Goal: Information Seeking & Learning: Learn about a topic

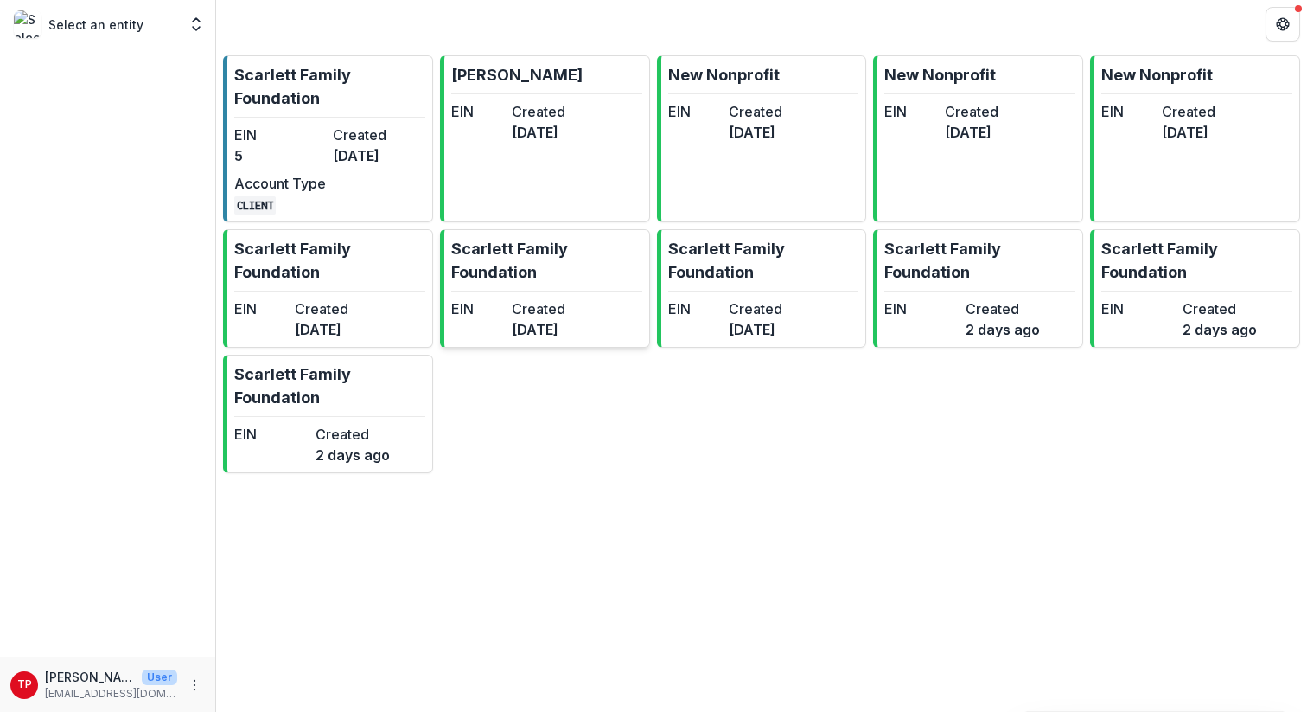
click at [533, 260] on p "Scarlett Family Foundation" at bounding box center [546, 260] width 191 height 47
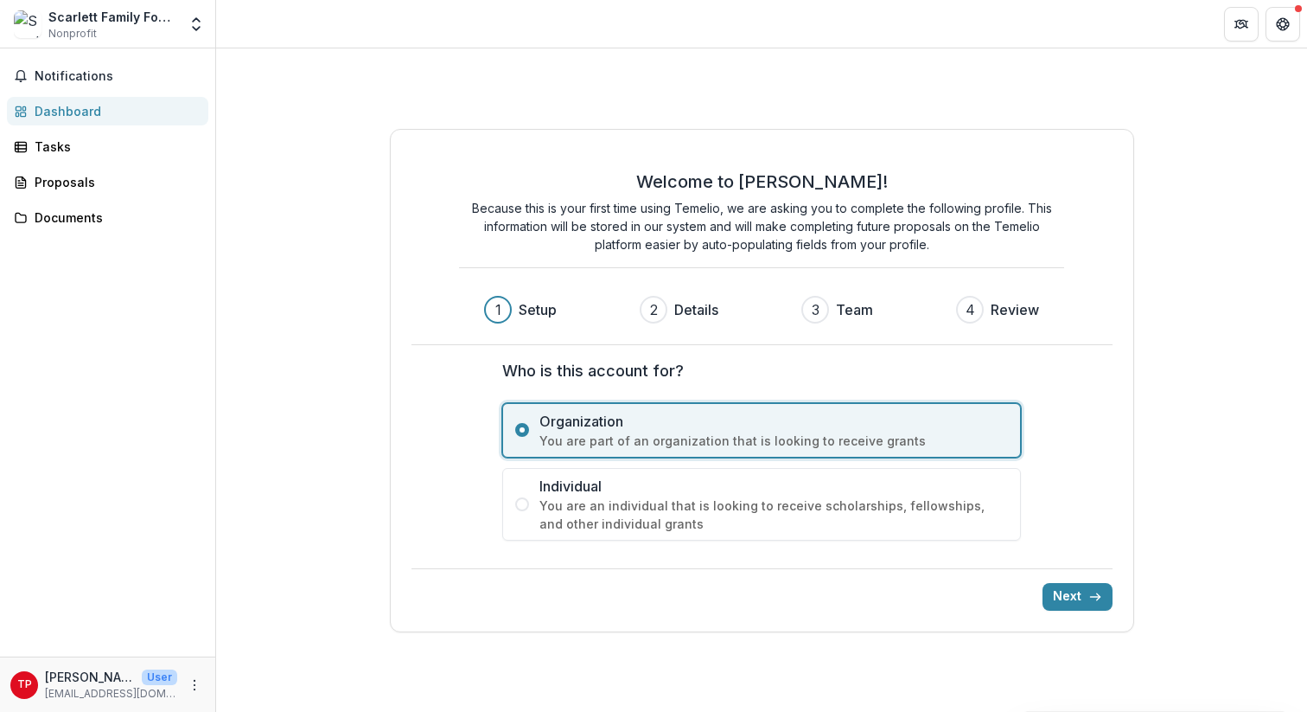
click at [129, 26] on div "Scarlett Family Foundation Nonprofit" at bounding box center [112, 25] width 129 height 34
click at [96, 74] on span "Notifications" at bounding box center [118, 76] width 167 height 15
click at [142, 25] on div "Scarlett Family Foundation Nonprofit" at bounding box center [112, 25] width 129 height 34
click at [201, 18] on icon "Open entity switcher" at bounding box center [196, 24] width 17 height 17
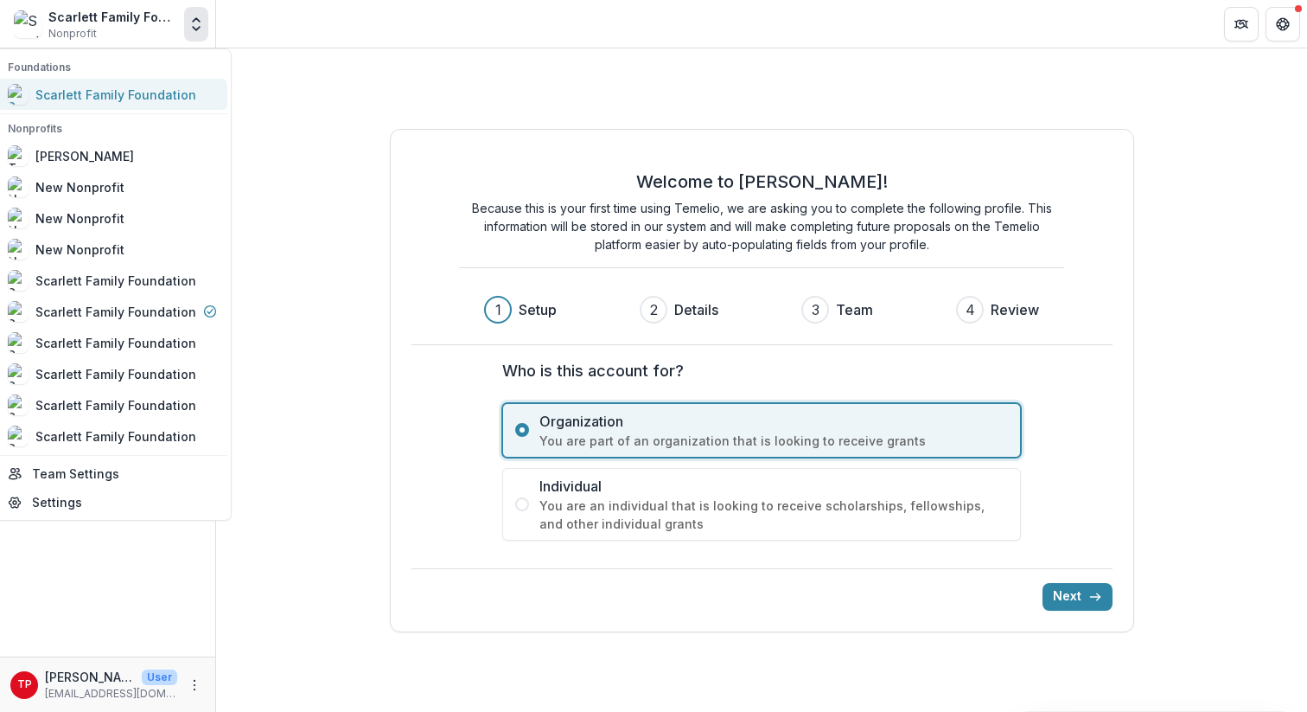
click at [144, 93] on div "Scarlett Family Foundation" at bounding box center [115, 95] width 161 height 18
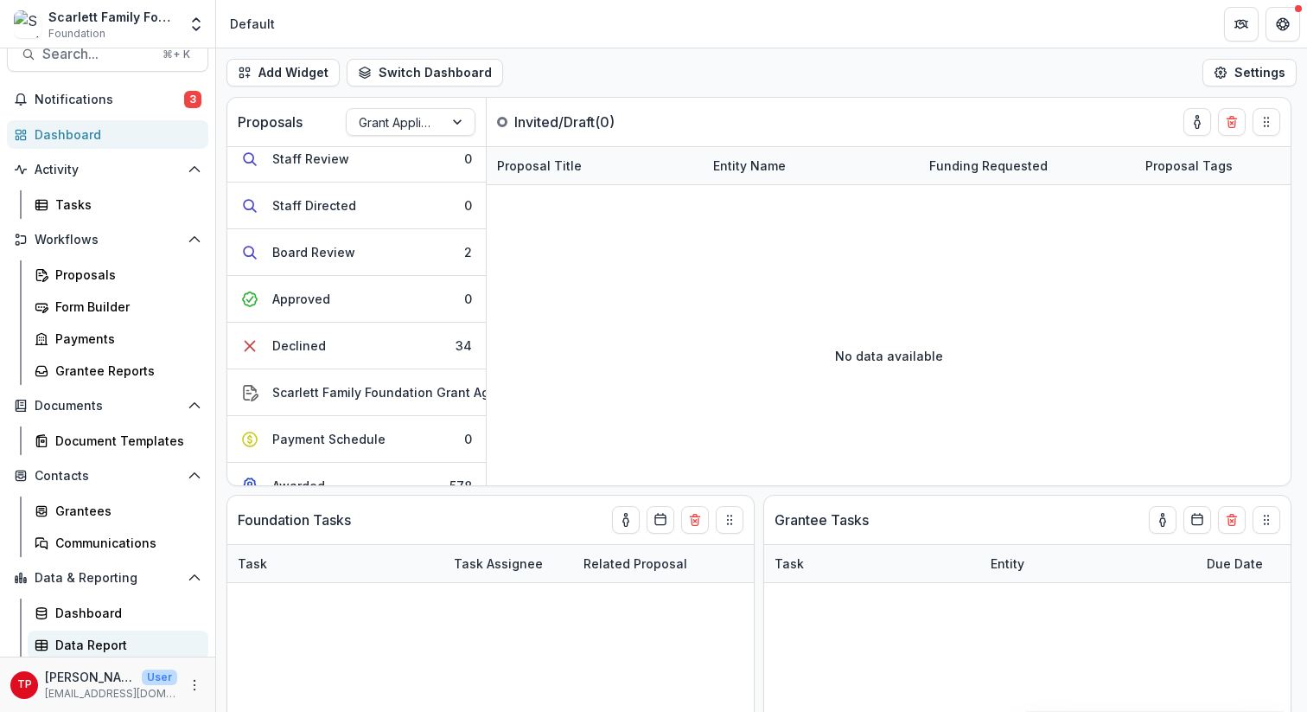
click at [99, 648] on div "Data Report" at bounding box center [124, 645] width 139 height 18
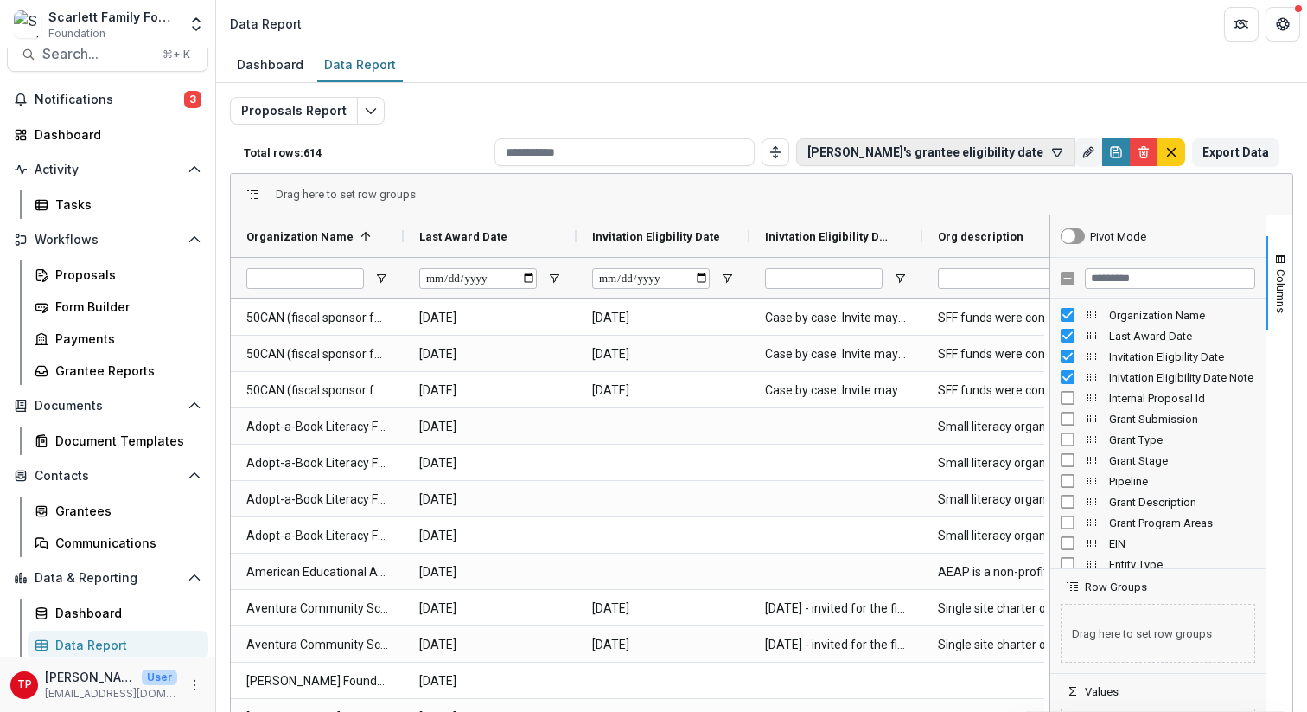
click at [1054, 149] on icon "button" at bounding box center [1058, 153] width 10 height 8
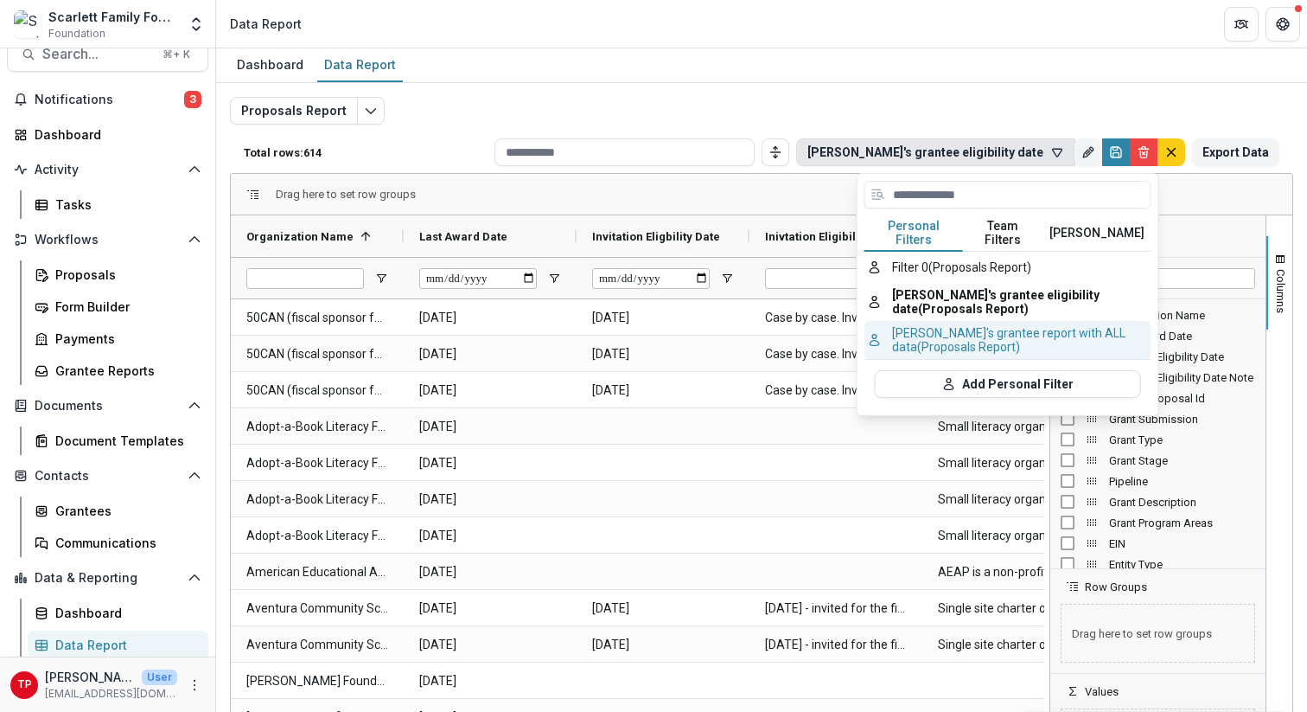
click at [955, 324] on button "[PERSON_NAME]'s grantee report with ALL data (Proposals Report)" at bounding box center [1008, 340] width 287 height 38
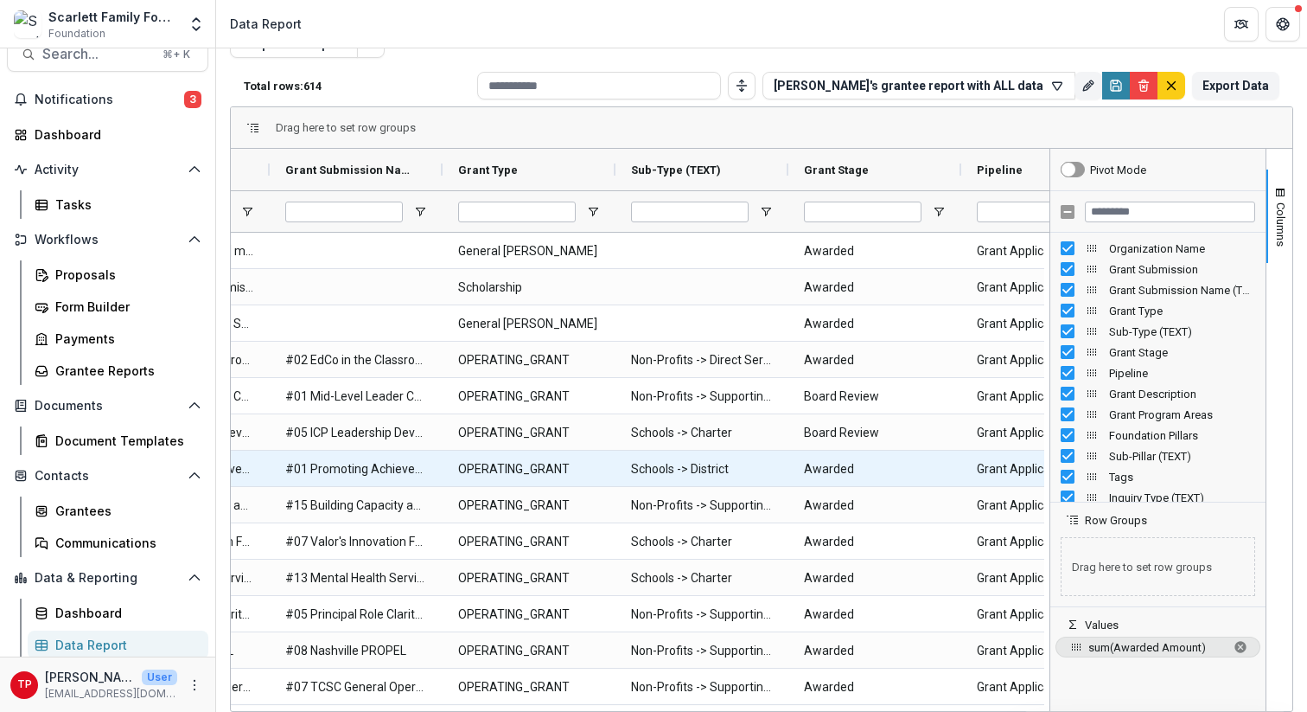
scroll to position [0, 365]
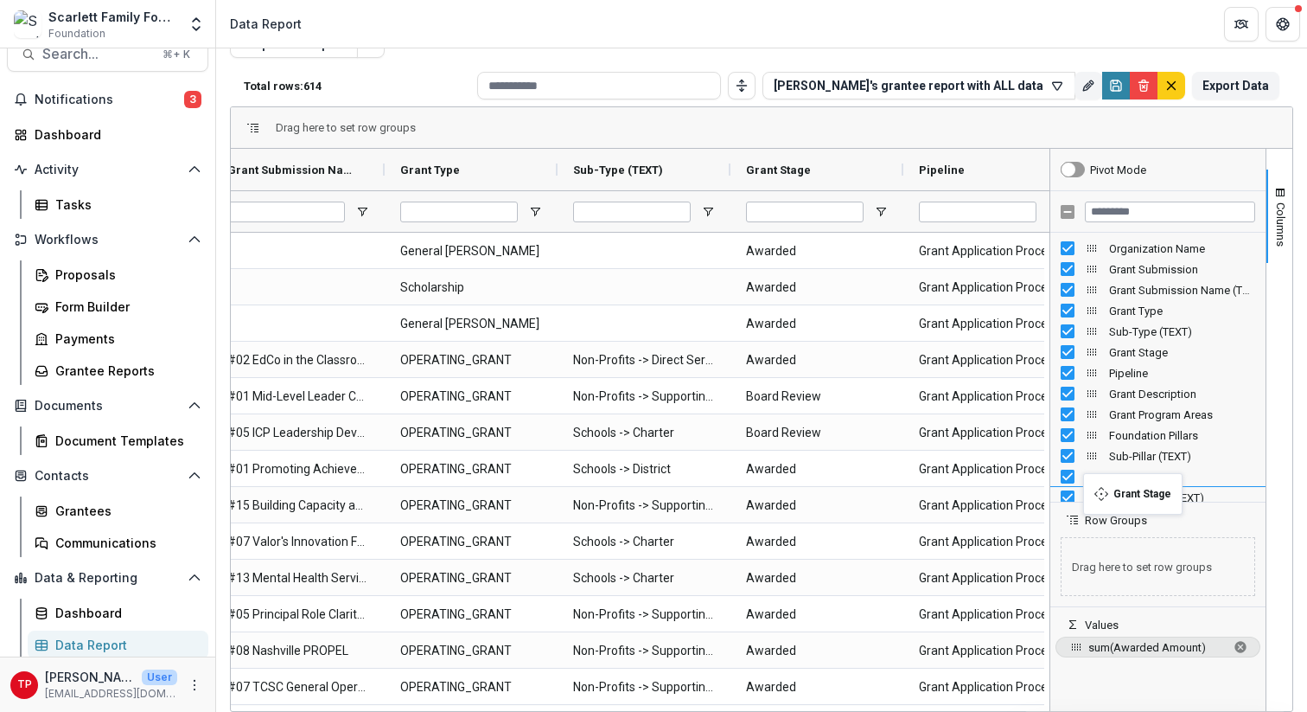
drag, startPoint x: 1089, startPoint y: 349, endPoint x: 1092, endPoint y: 483, distance: 134.1
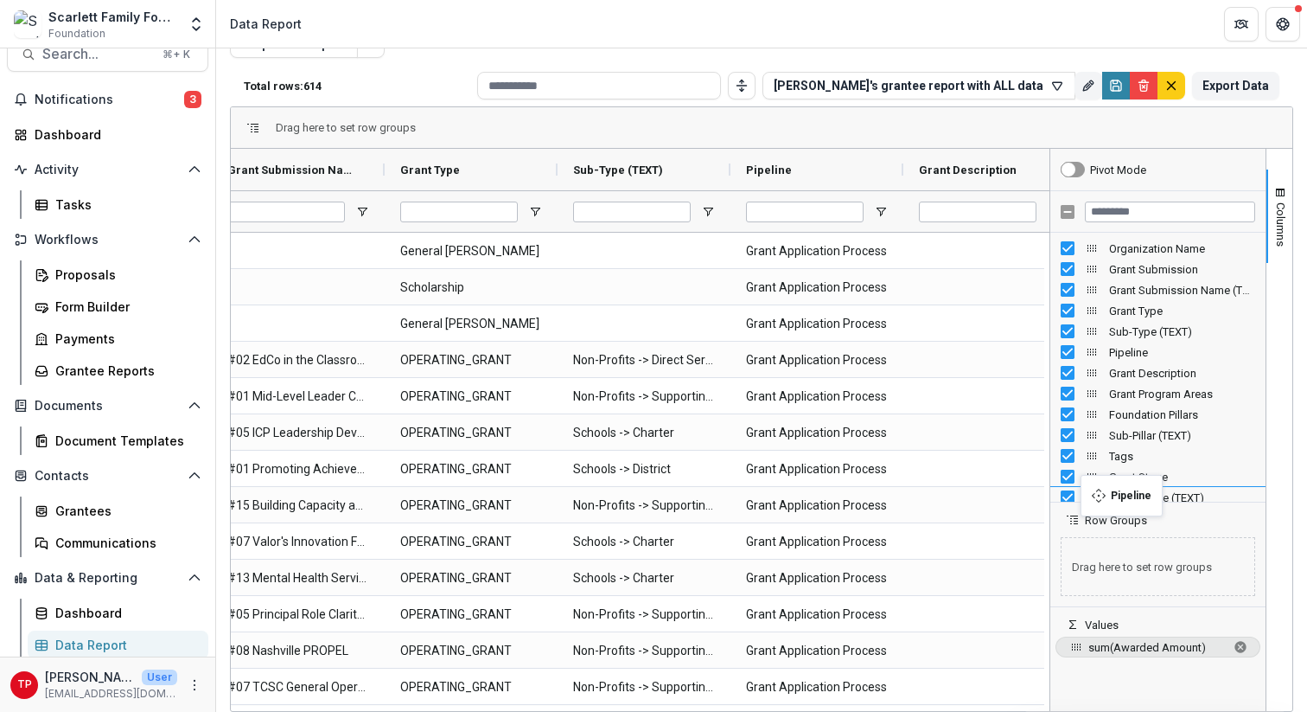
drag, startPoint x: 1086, startPoint y: 349, endPoint x: 1090, endPoint y: 485, distance: 135.8
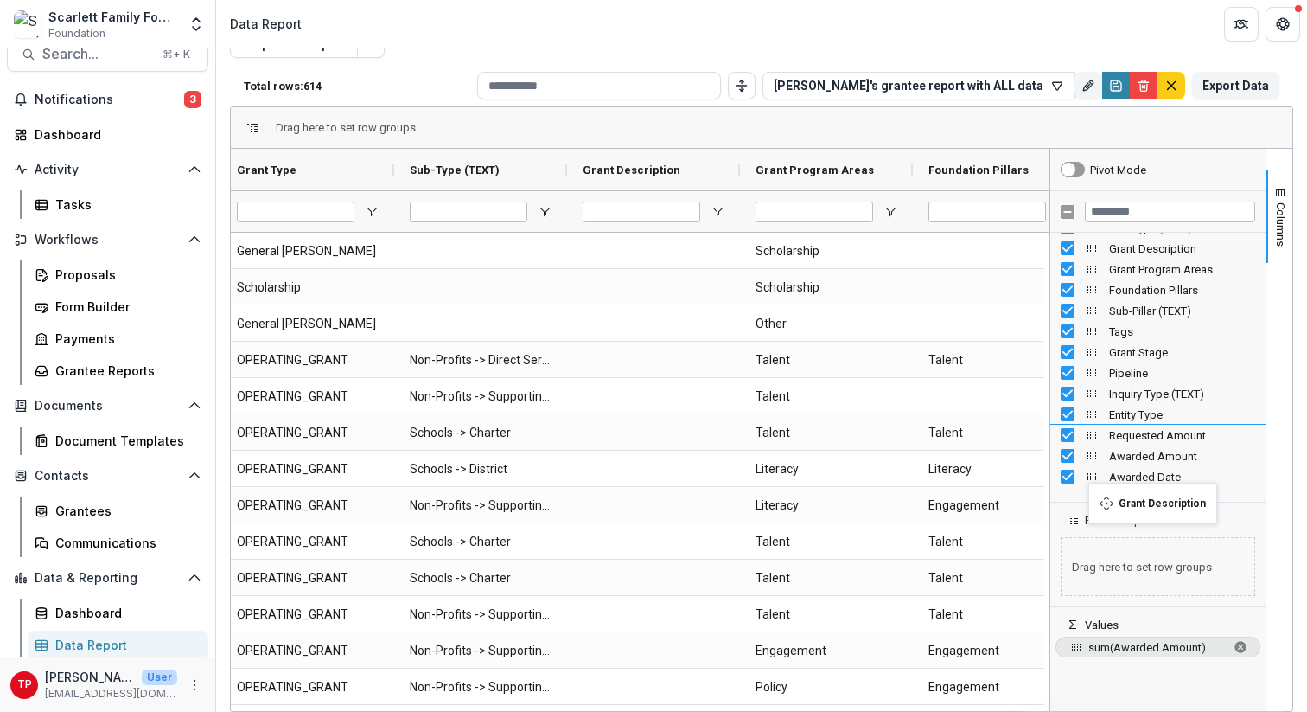
drag, startPoint x: 1084, startPoint y: 353, endPoint x: 1097, endPoint y: 493, distance: 140.7
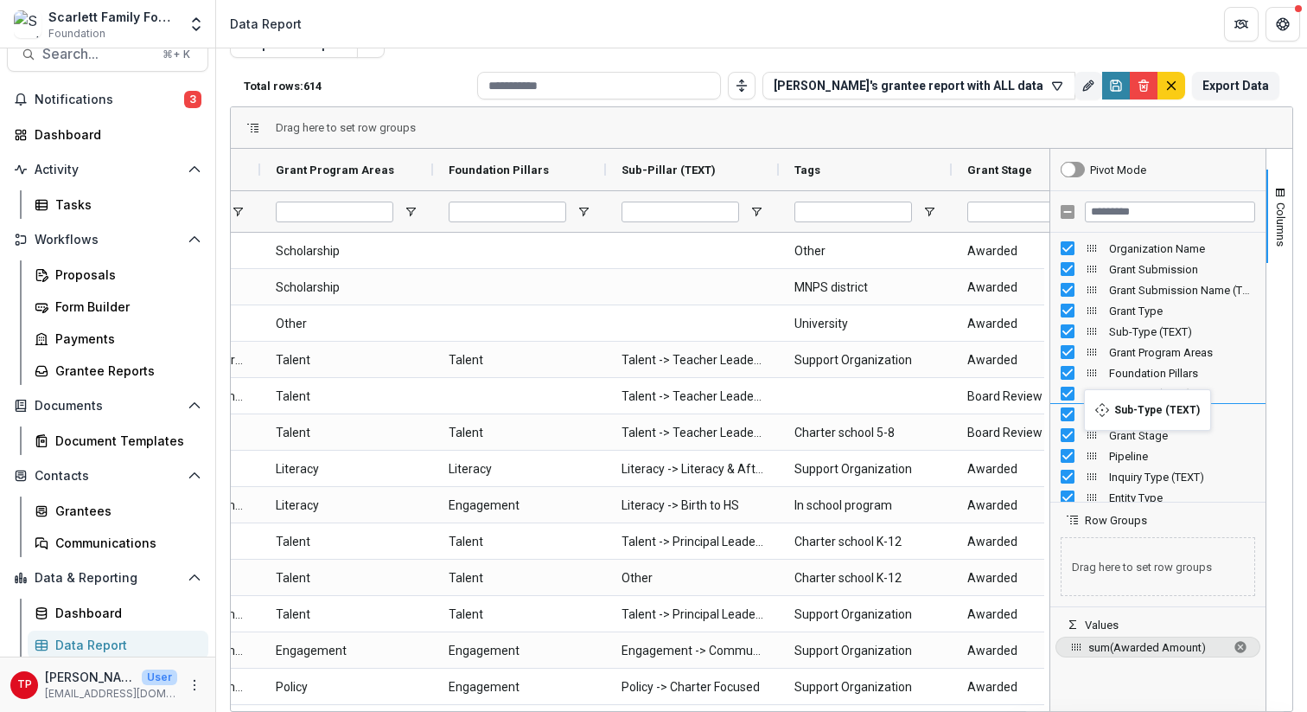
drag, startPoint x: 1087, startPoint y: 334, endPoint x: 1093, endPoint y: 399, distance: 66.0
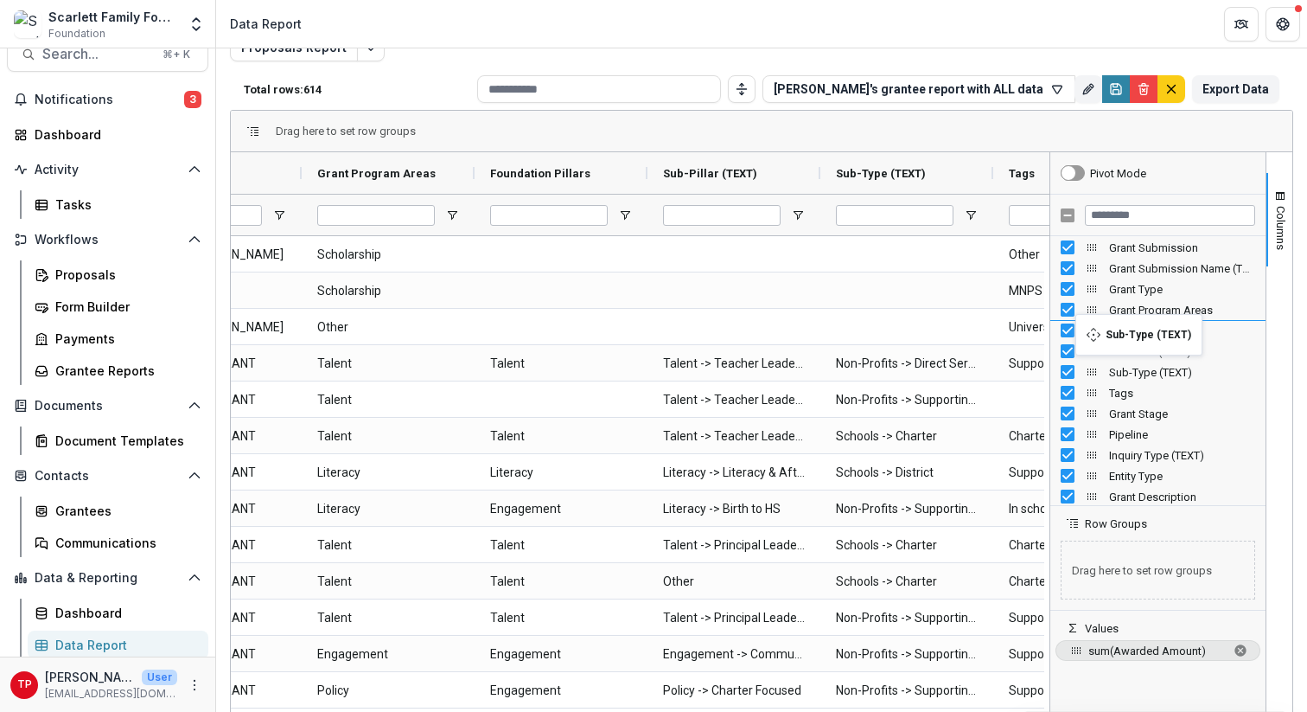
drag, startPoint x: 1085, startPoint y: 372, endPoint x: 1084, endPoint y: 325, distance: 46.7
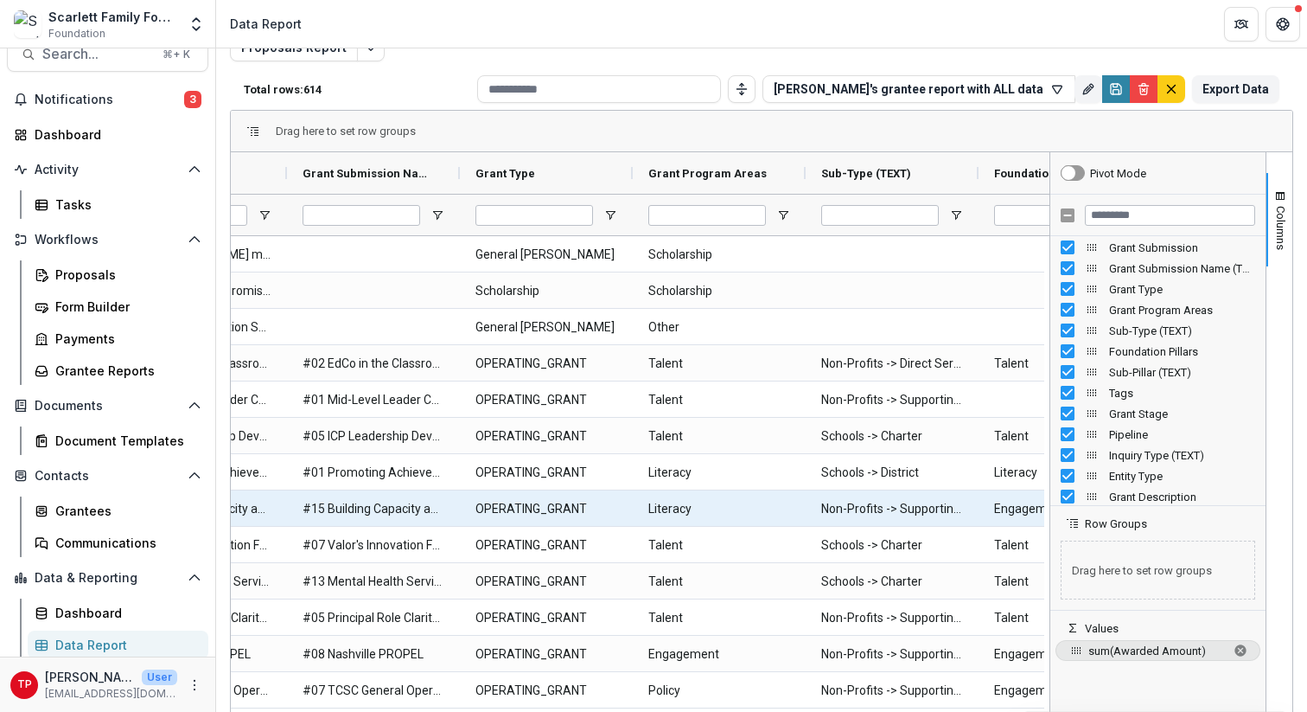
scroll to position [0, 153]
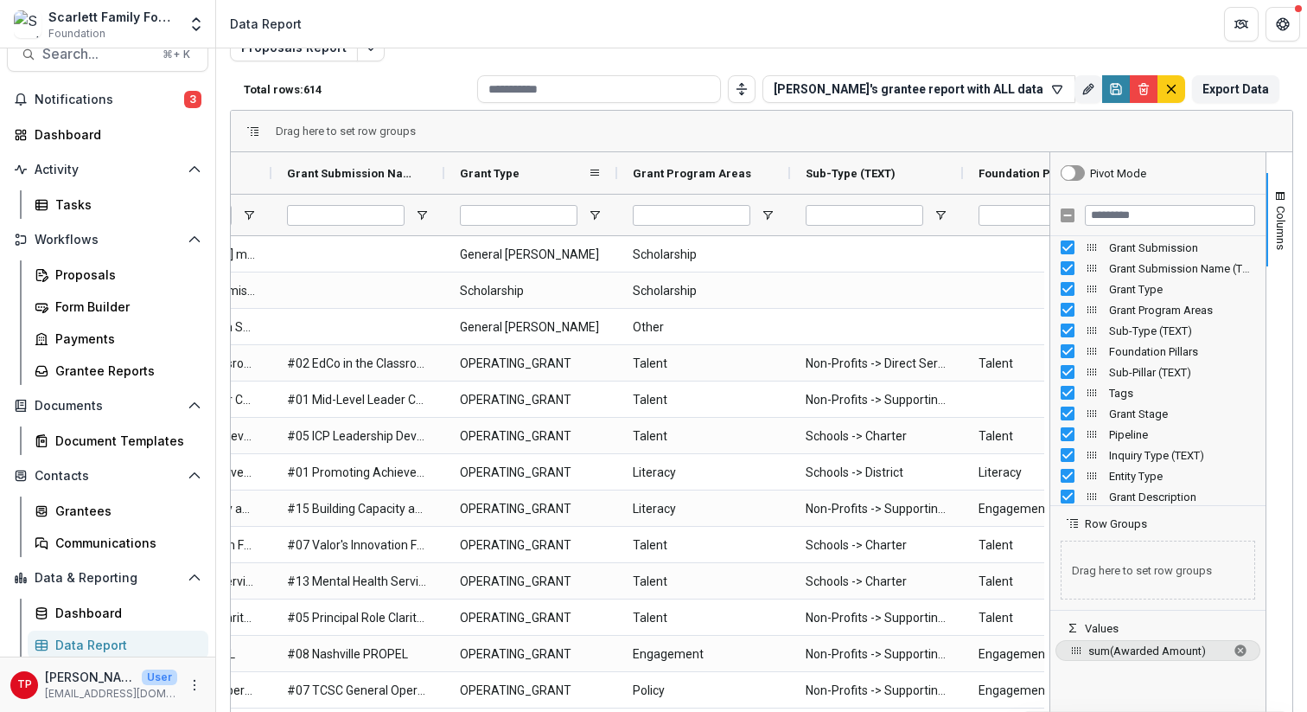
click at [534, 175] on div "Grant Type" at bounding box center [524, 173] width 128 height 33
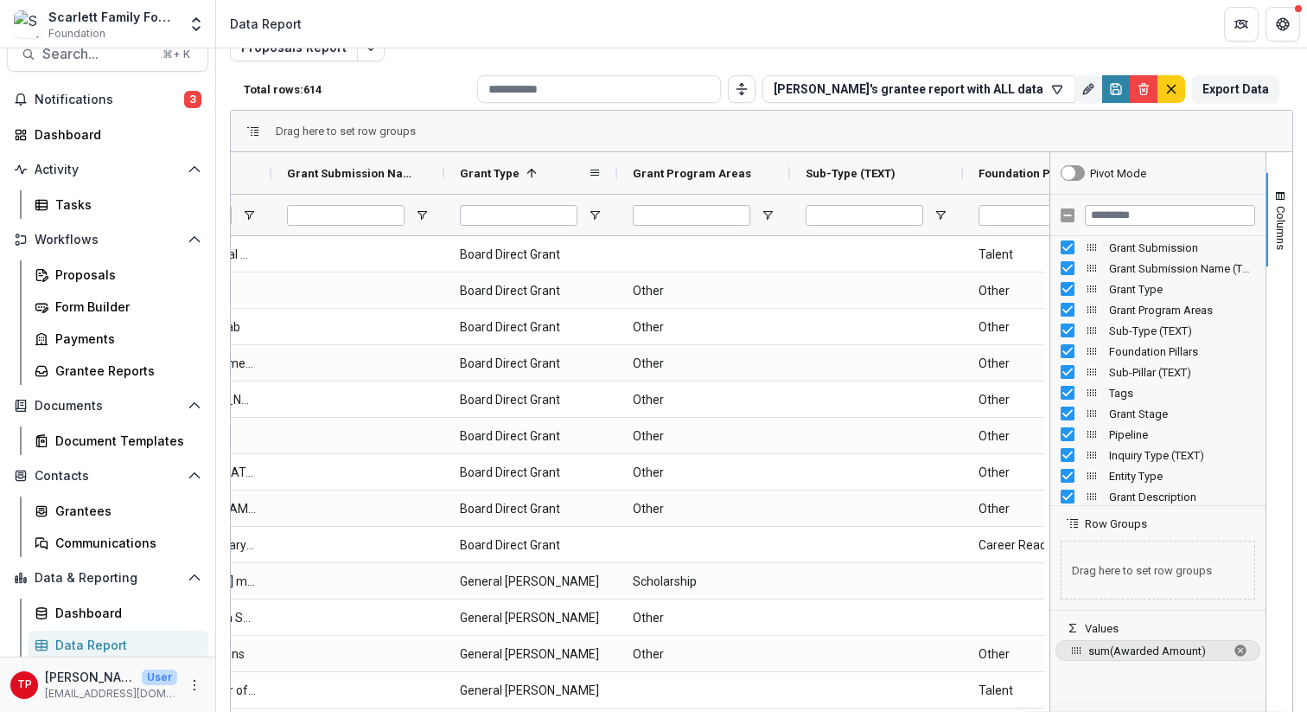
click at [533, 169] on span at bounding box center [532, 173] width 14 height 14
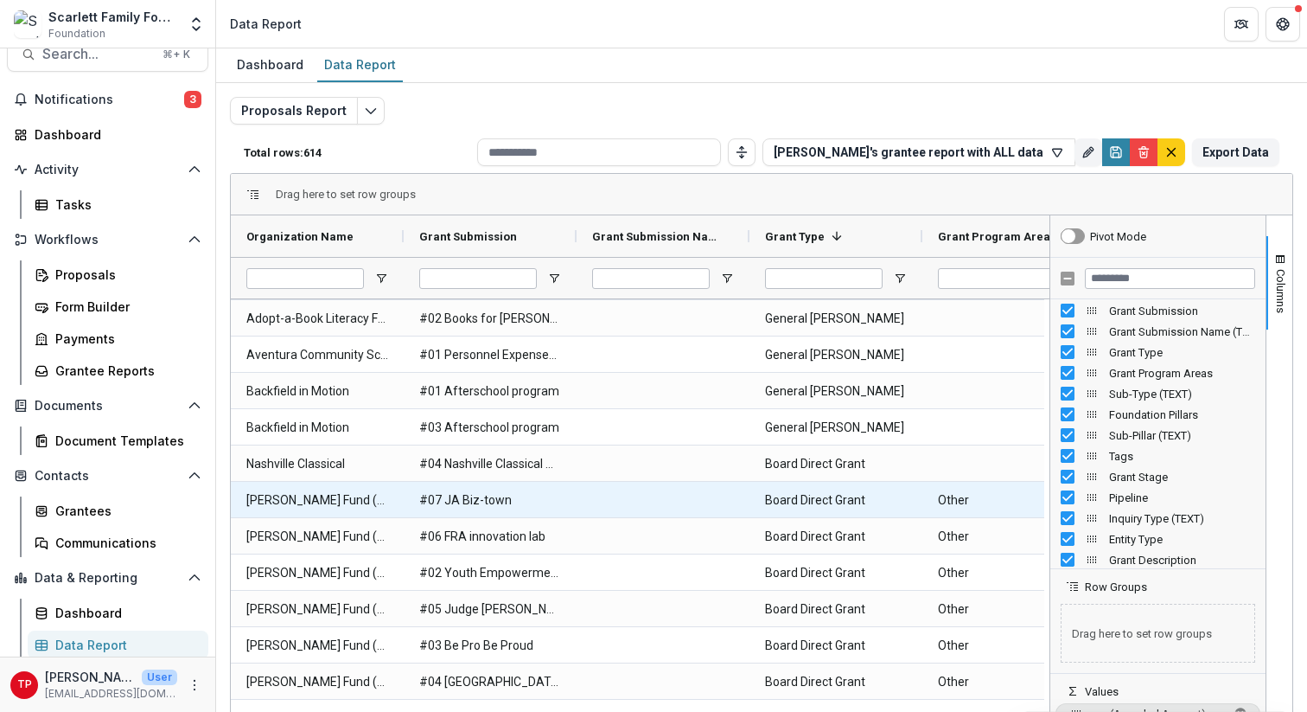
scroll to position [0, 29]
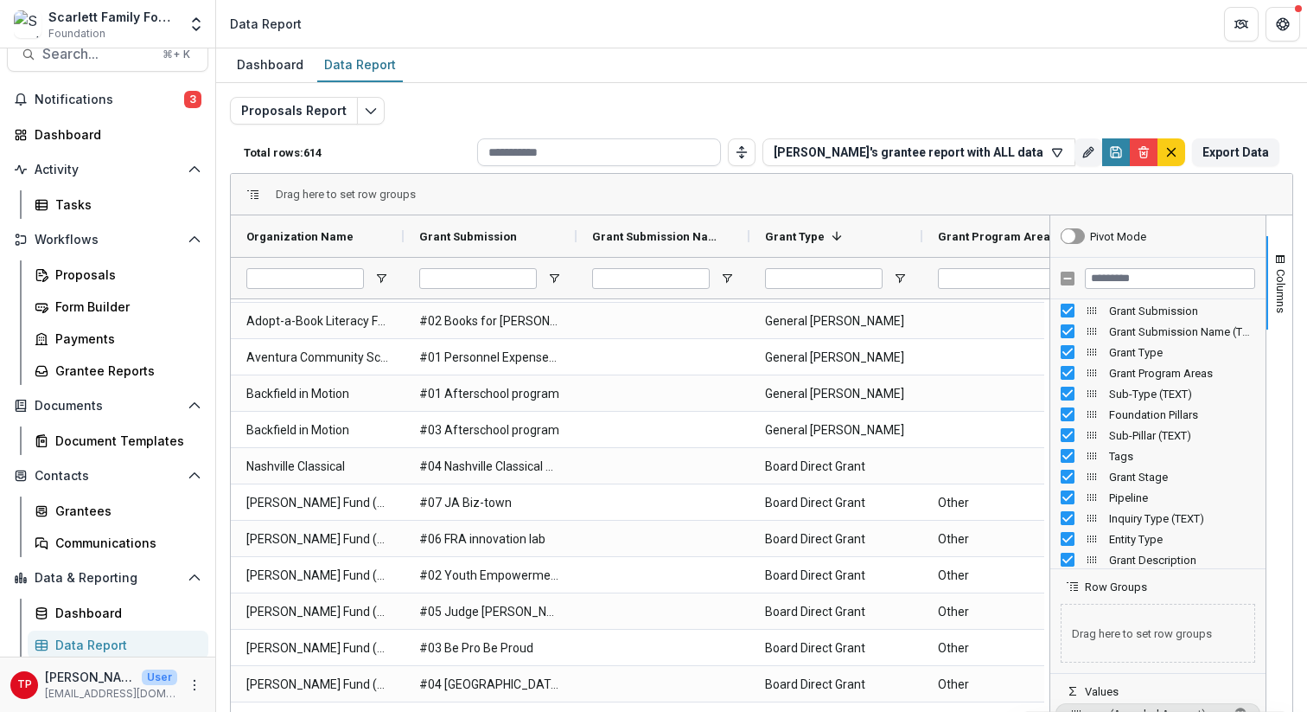
click at [597, 154] on input at bounding box center [599, 152] width 244 height 28
click at [99, 503] on div "Grantees" at bounding box center [124, 511] width 139 height 18
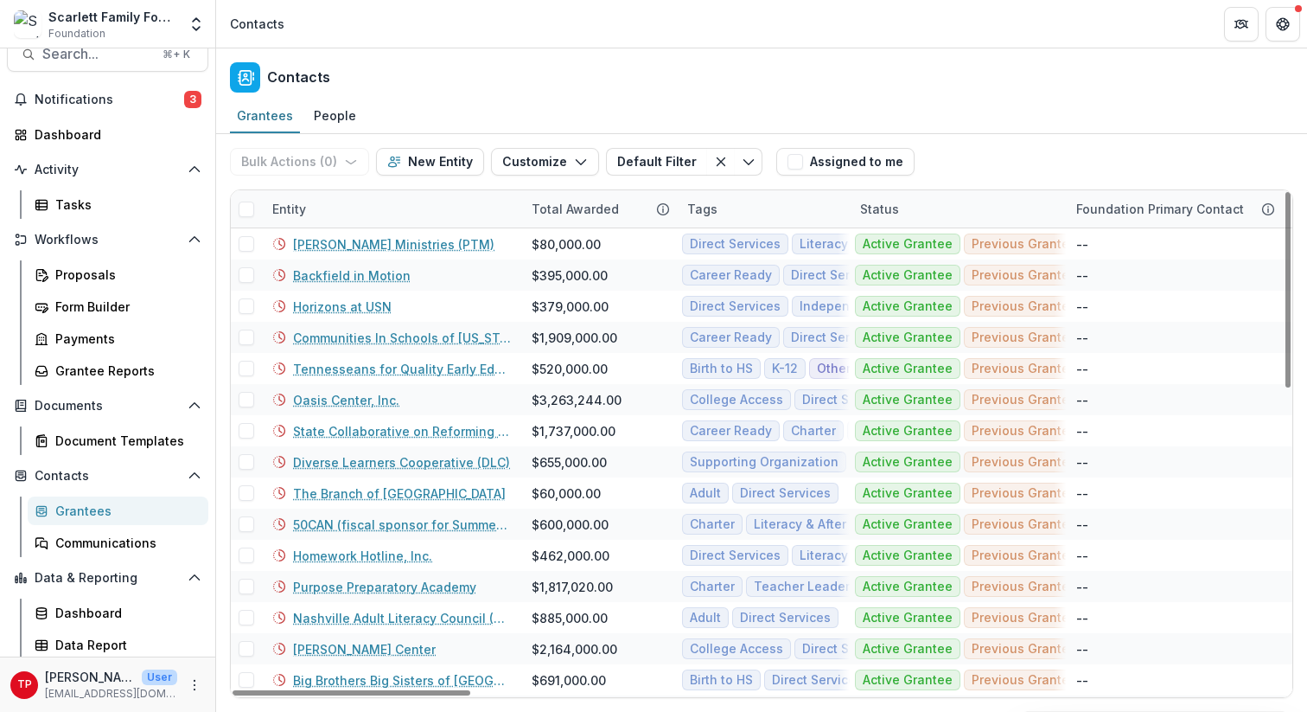
click at [345, 199] on div "Entity" at bounding box center [391, 208] width 259 height 37
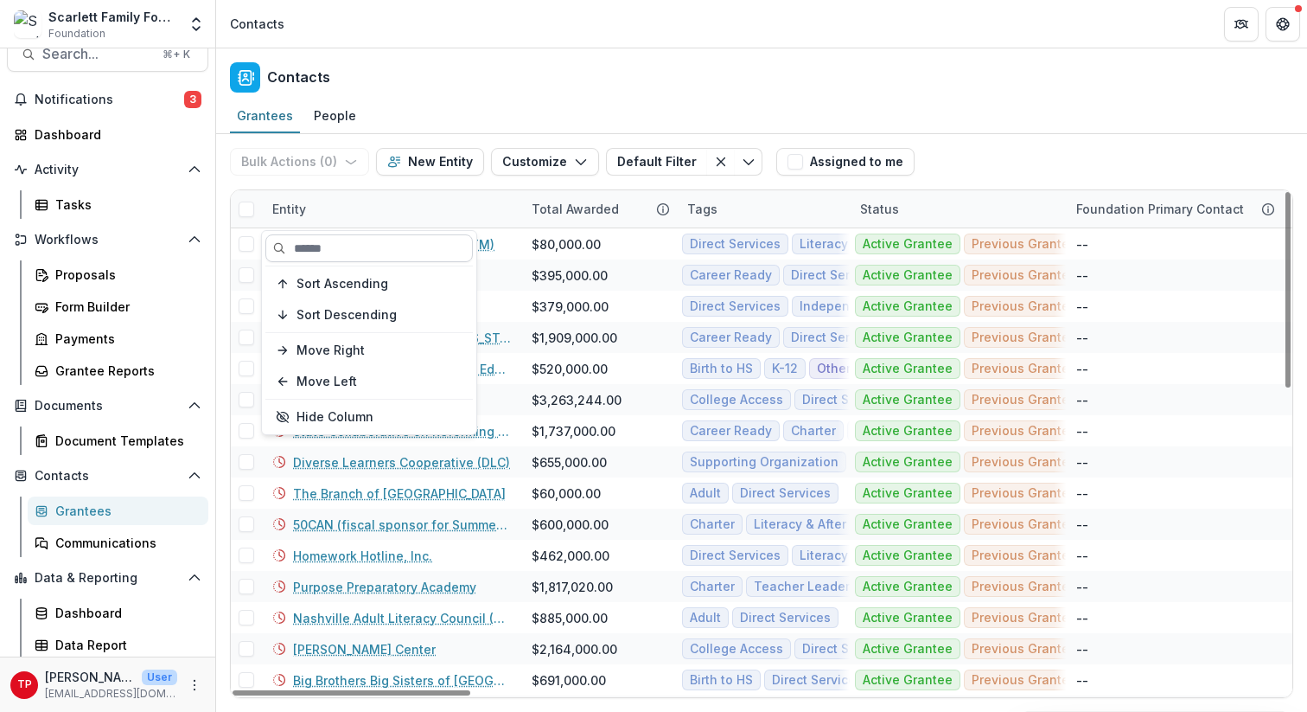
click at [331, 244] on input at bounding box center [369, 248] width 208 height 28
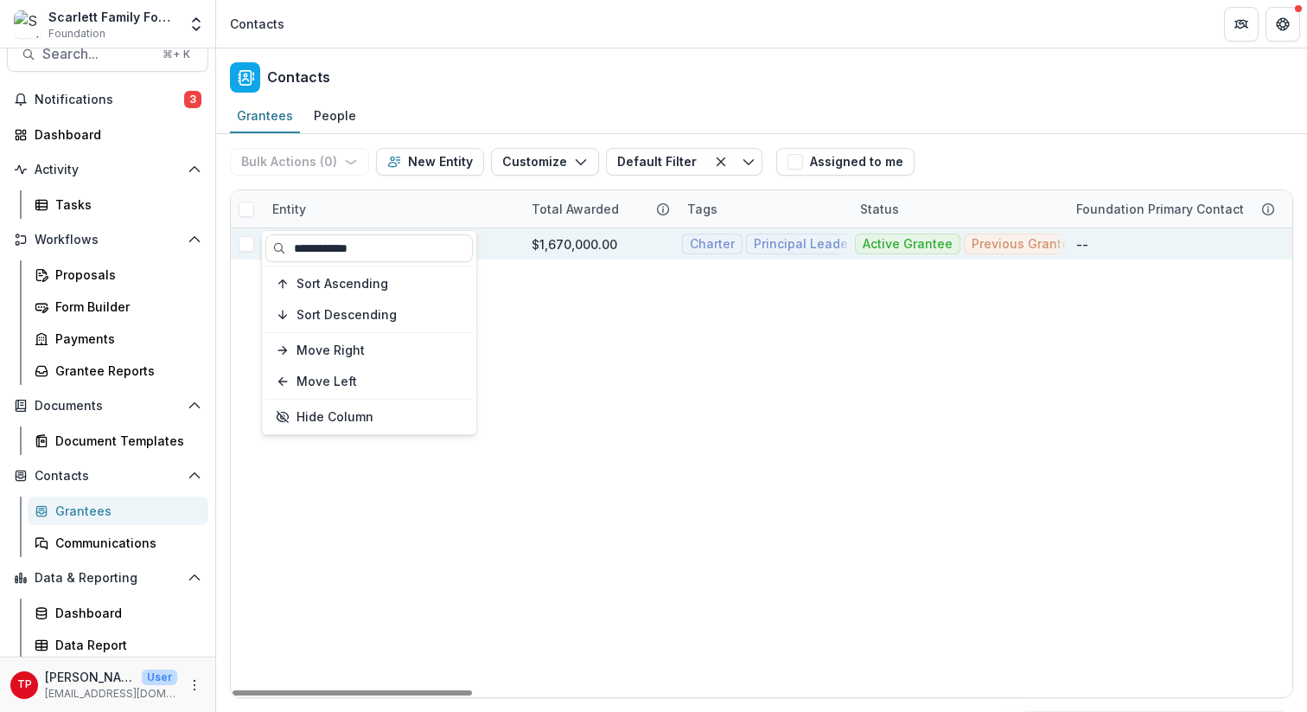
type input "**********"
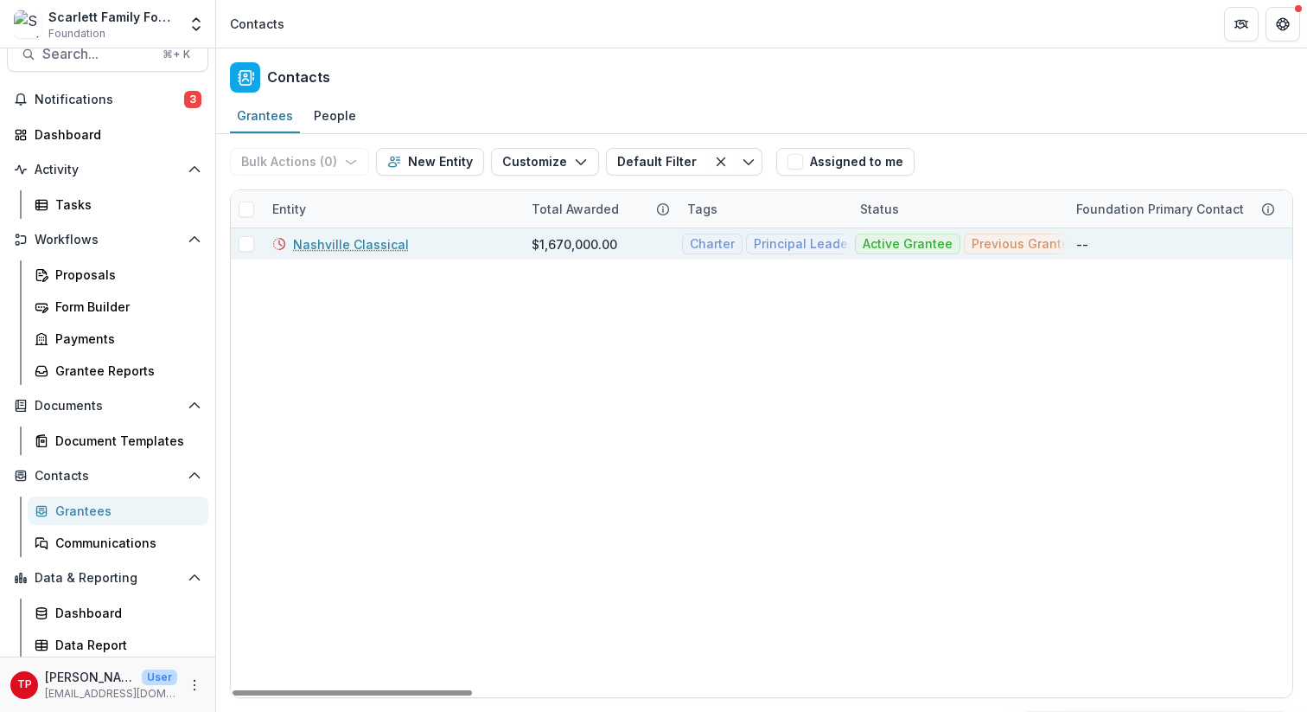
click at [550, 243] on div "$1,670,000.00" at bounding box center [575, 244] width 86 height 18
click at [359, 243] on link "Nashville Classical" at bounding box center [351, 244] width 116 height 18
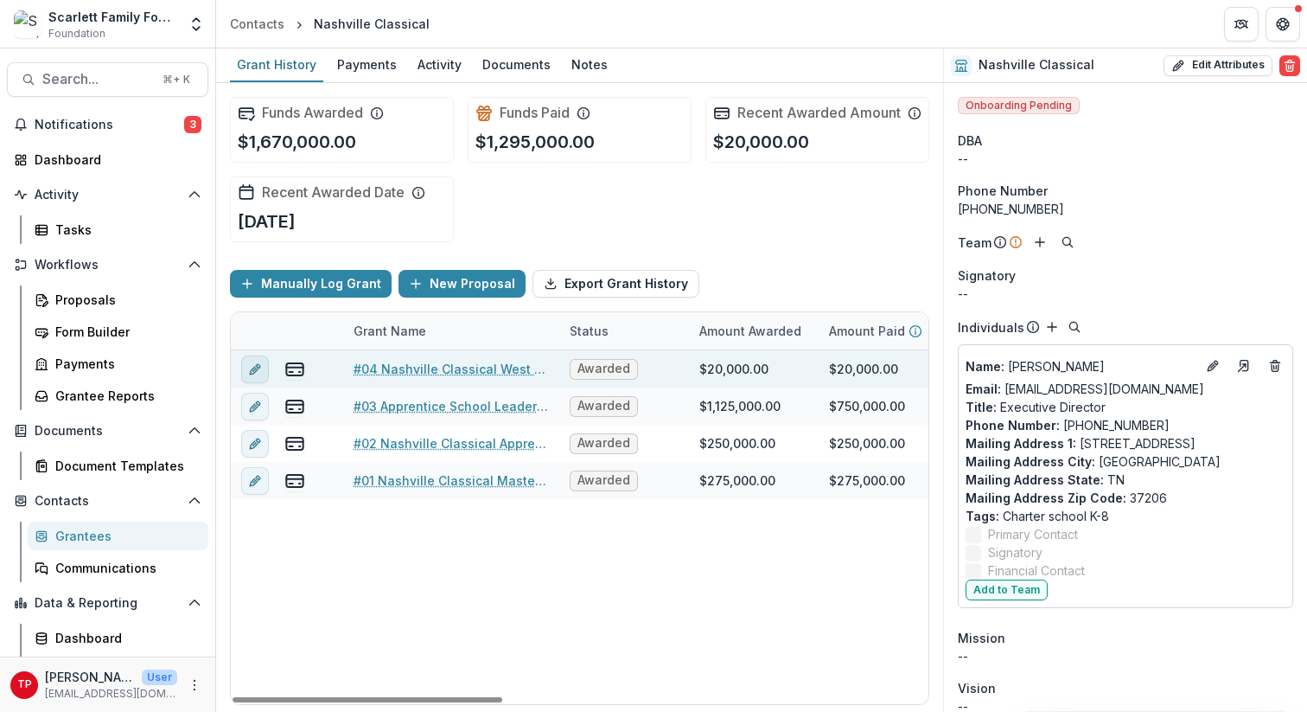
click at [257, 376] on icon "edit" at bounding box center [255, 369] width 14 height 14
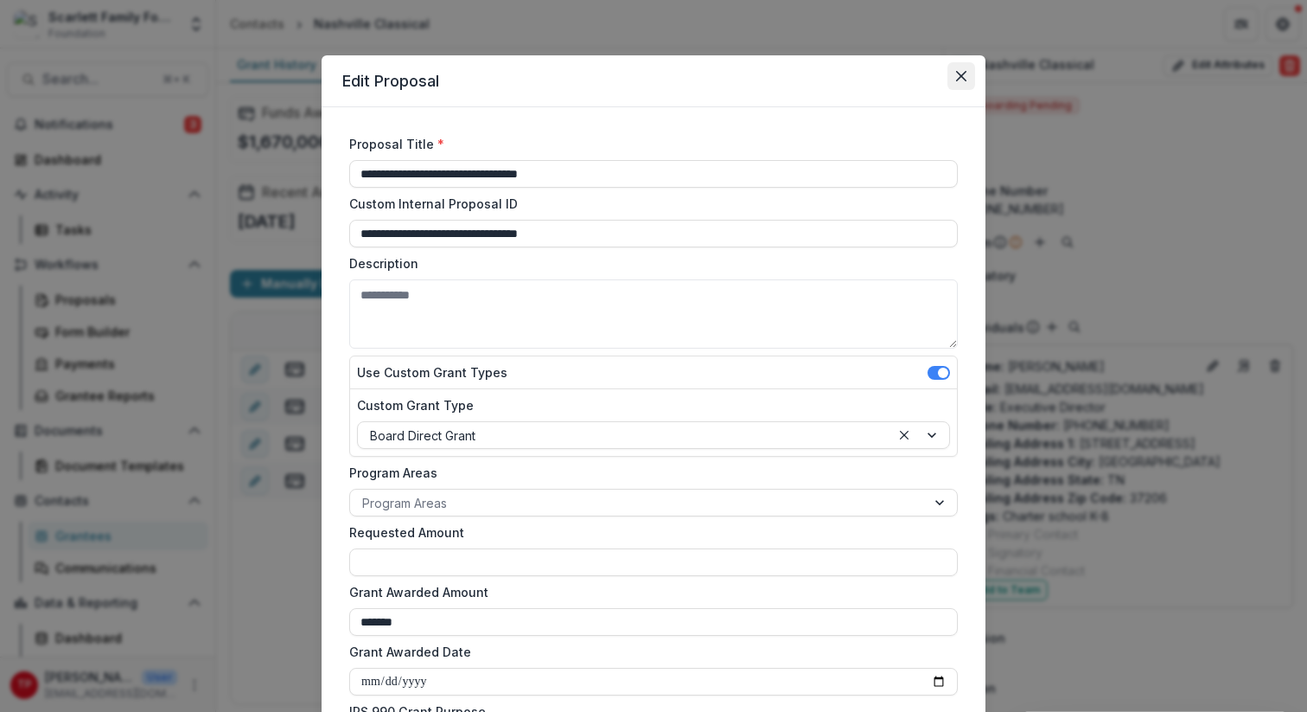
click at [959, 71] on icon "Close" at bounding box center [961, 76] width 10 height 10
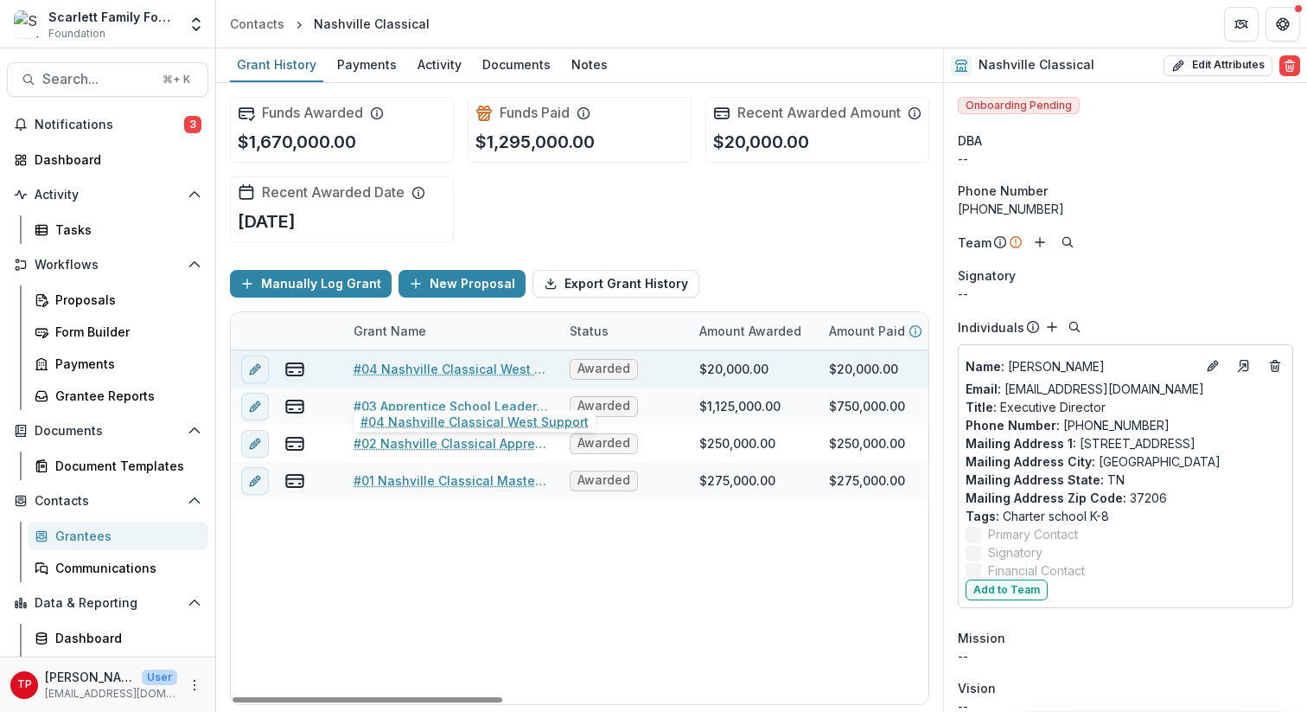
click at [392, 378] on link "#04 Nashville Classical West Support" at bounding box center [451, 369] width 195 height 18
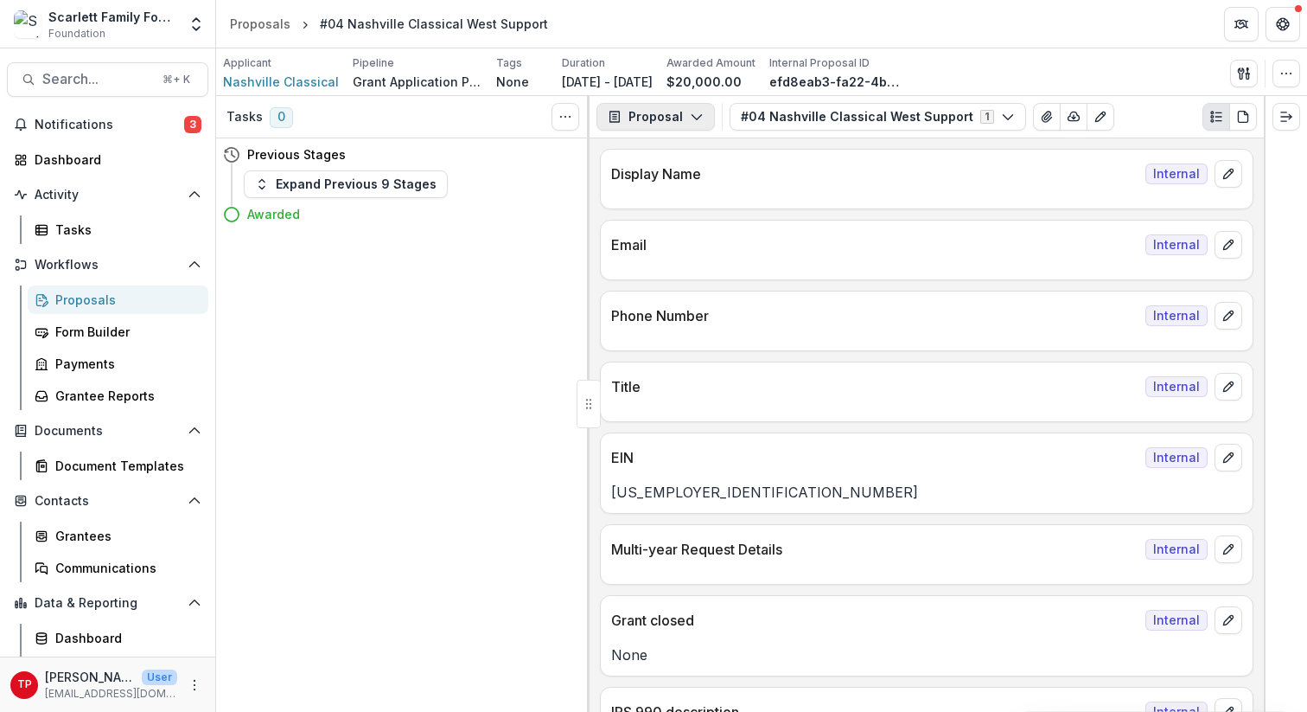
click at [694, 114] on icon "button" at bounding box center [697, 117] width 14 height 14
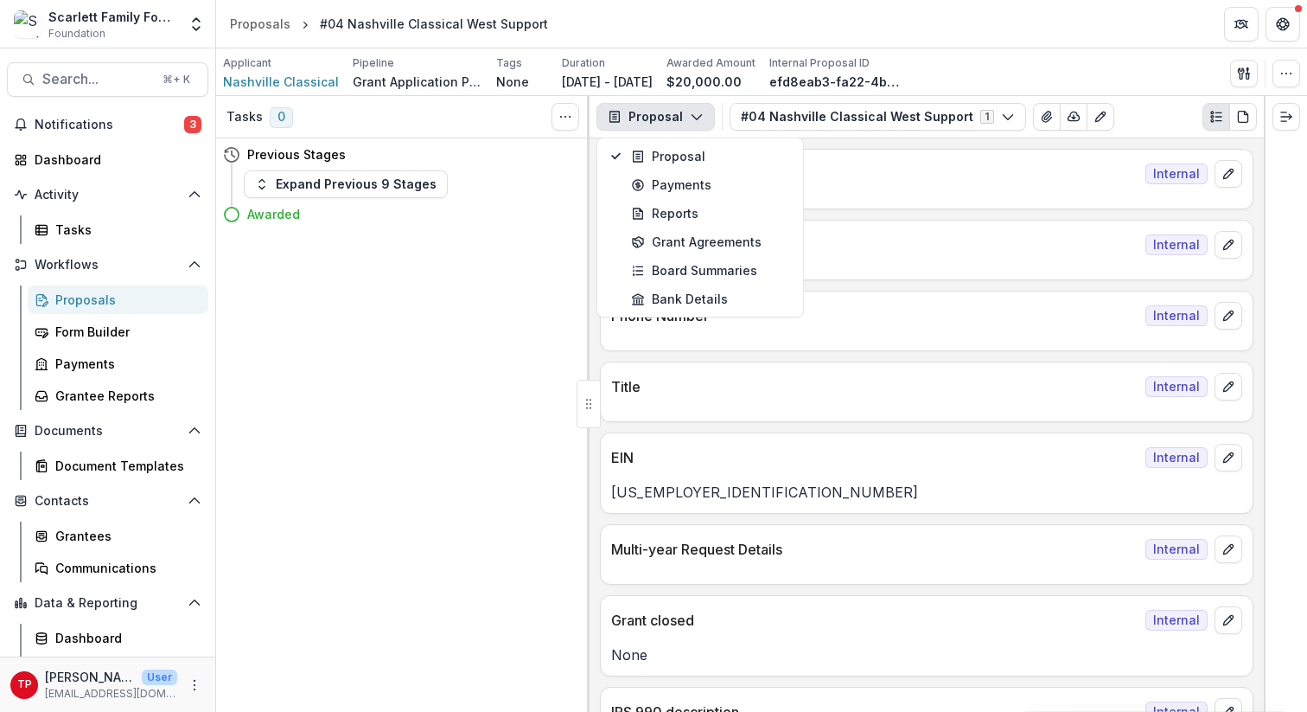
click at [469, 312] on div "Tasks 0 Show Cancelled Tasks Previous Stages Expand Previous 9 Stages Awarded" at bounding box center [403, 404] width 374 height 616
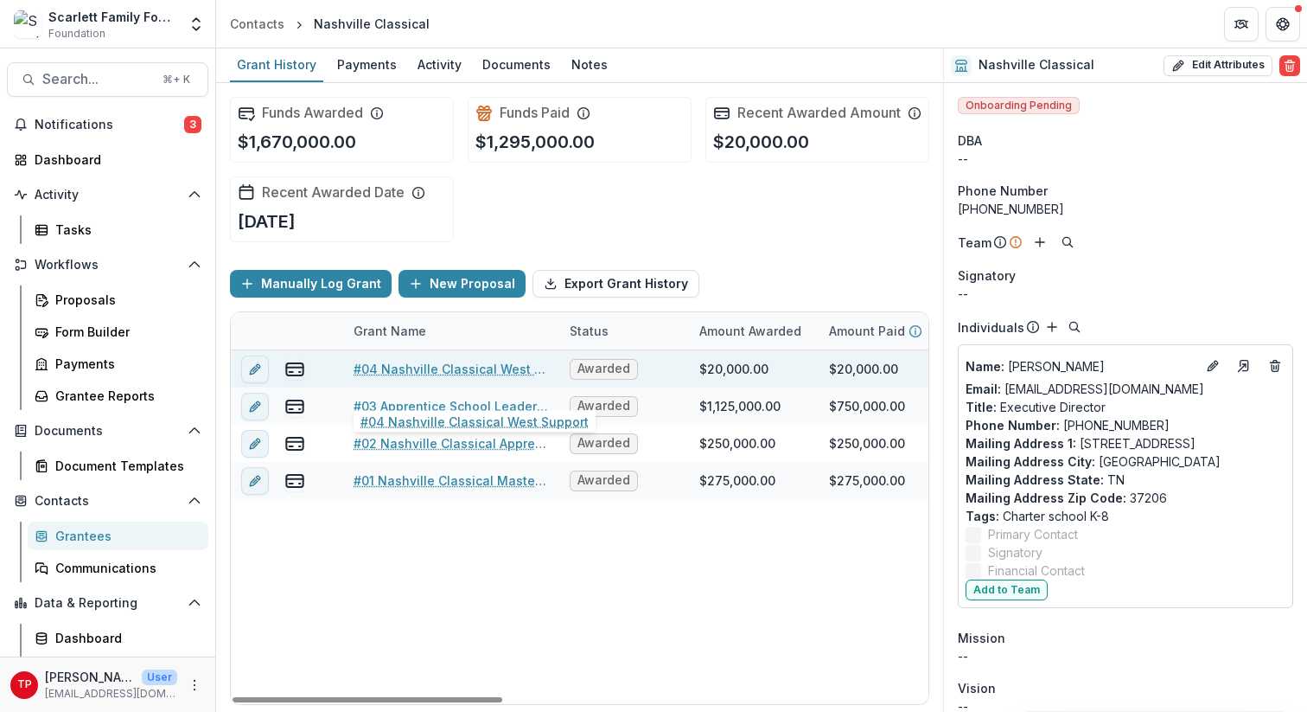
click at [442, 378] on link "#04 Nashville Classical West Support" at bounding box center [451, 369] width 195 height 18
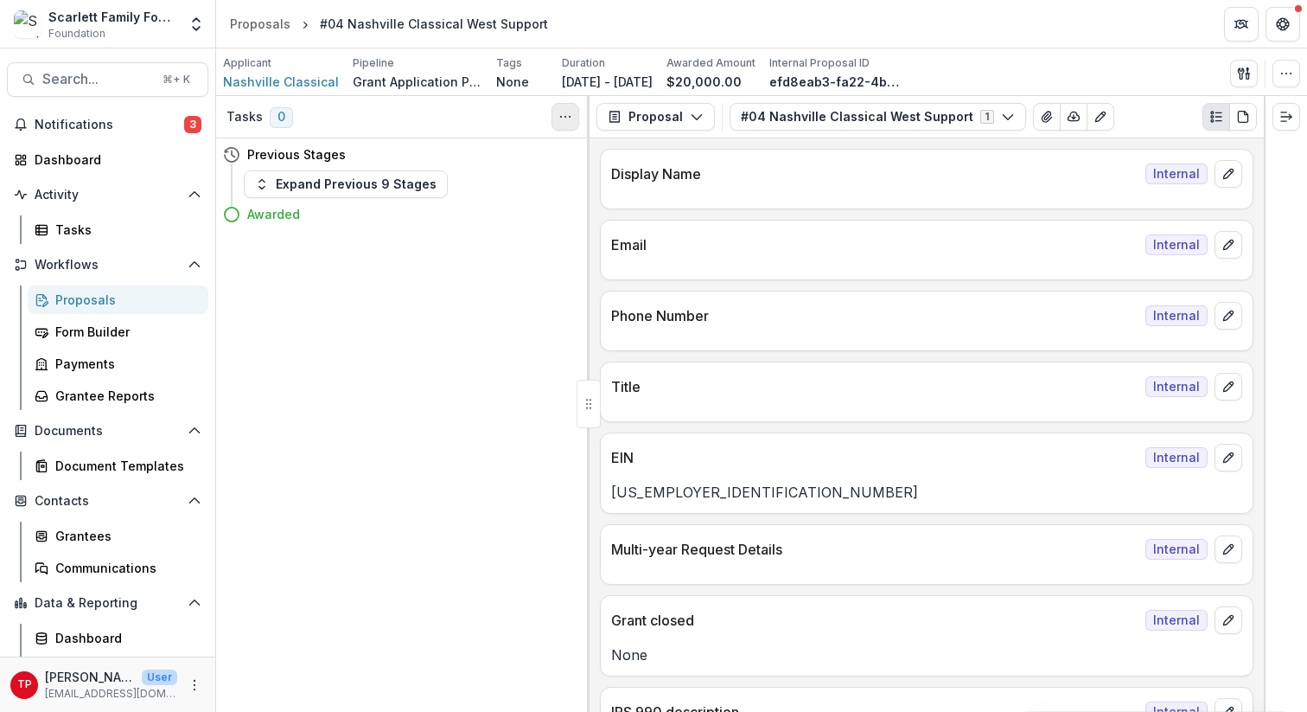
click at [564, 116] on icon "Toggle View Cancelled Tasks" at bounding box center [566, 117] width 14 height 14
click at [510, 254] on div "Tasks 0 Show Cancelled Tasks Previous Stages Expand Previous 9 Stages Awarded" at bounding box center [403, 404] width 374 height 616
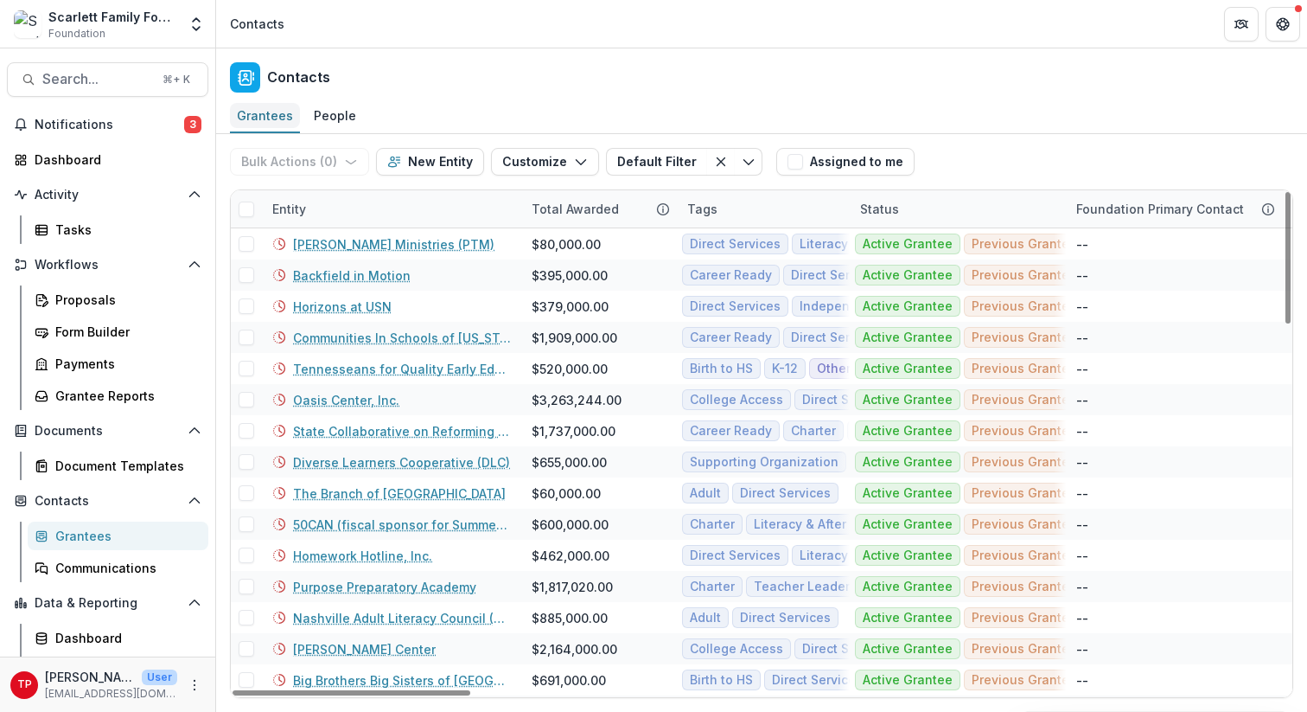
click at [274, 116] on div "Grantees" at bounding box center [265, 115] width 70 height 25
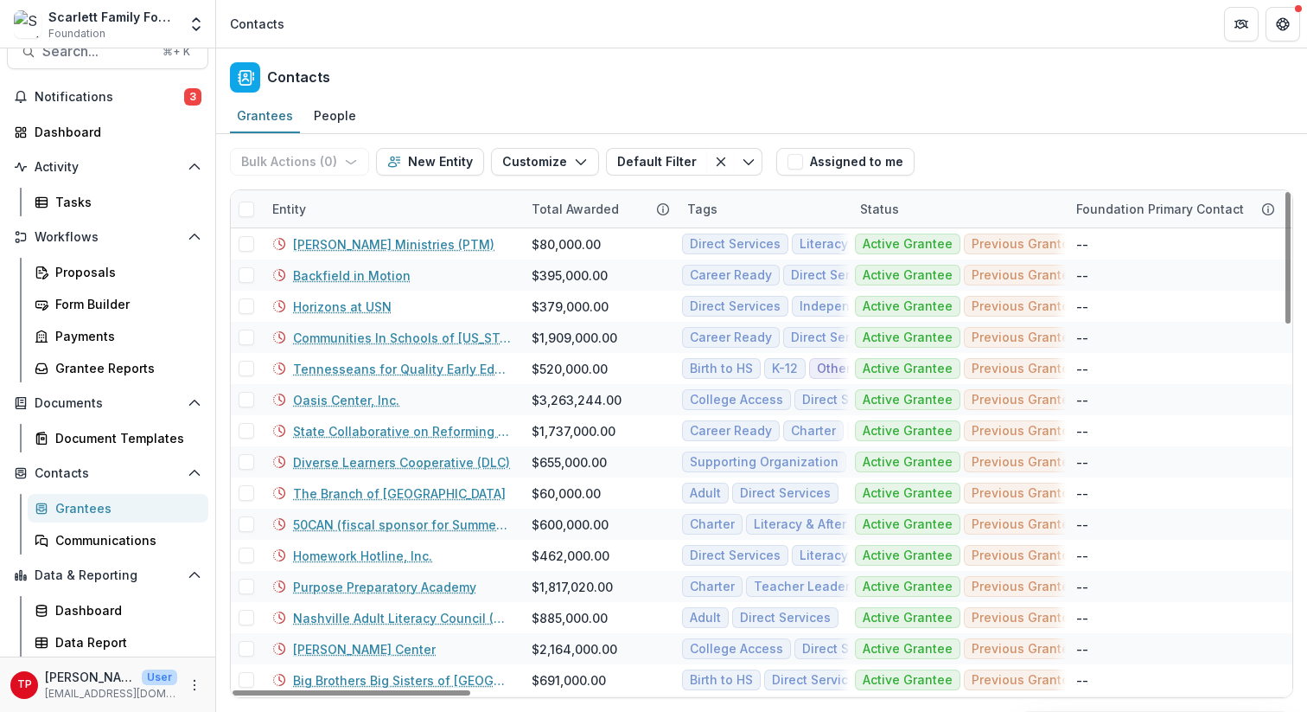
click at [341, 204] on div "Entity" at bounding box center [391, 208] width 259 height 37
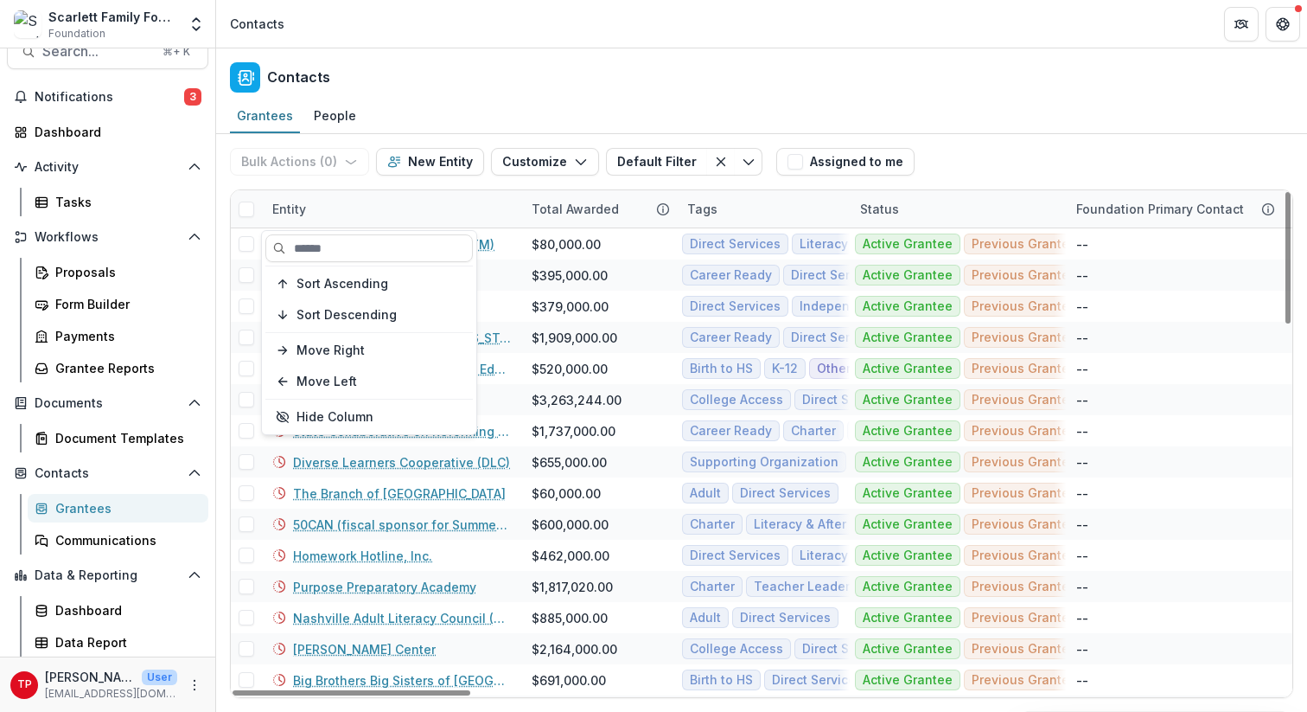
click at [489, 205] on div "Entity" at bounding box center [391, 208] width 259 height 37
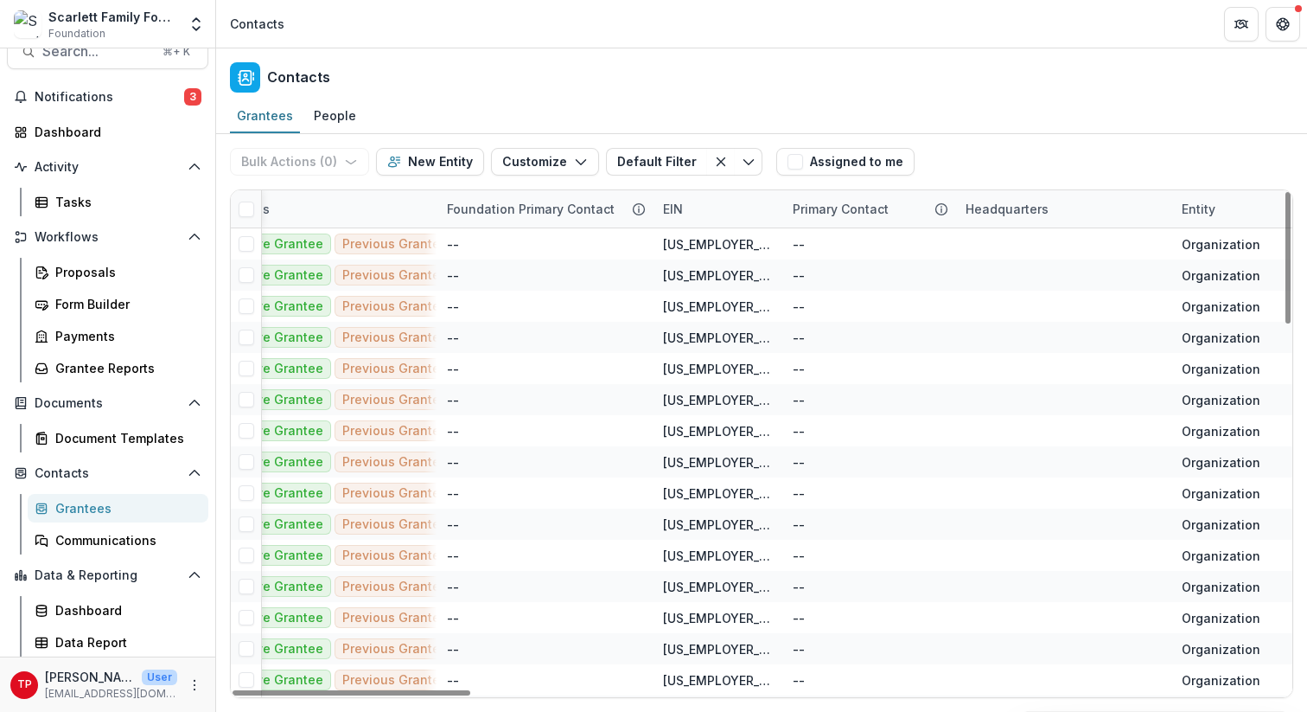
scroll to position [0, 0]
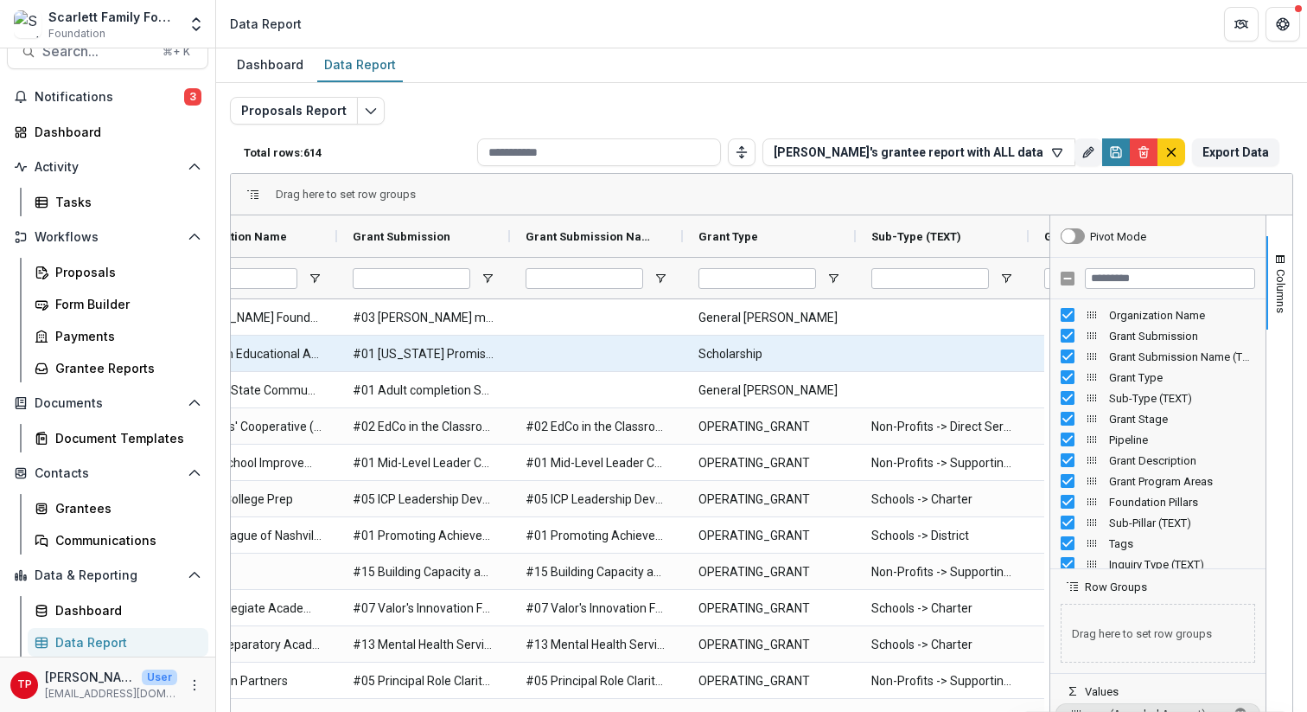
scroll to position [0, 43]
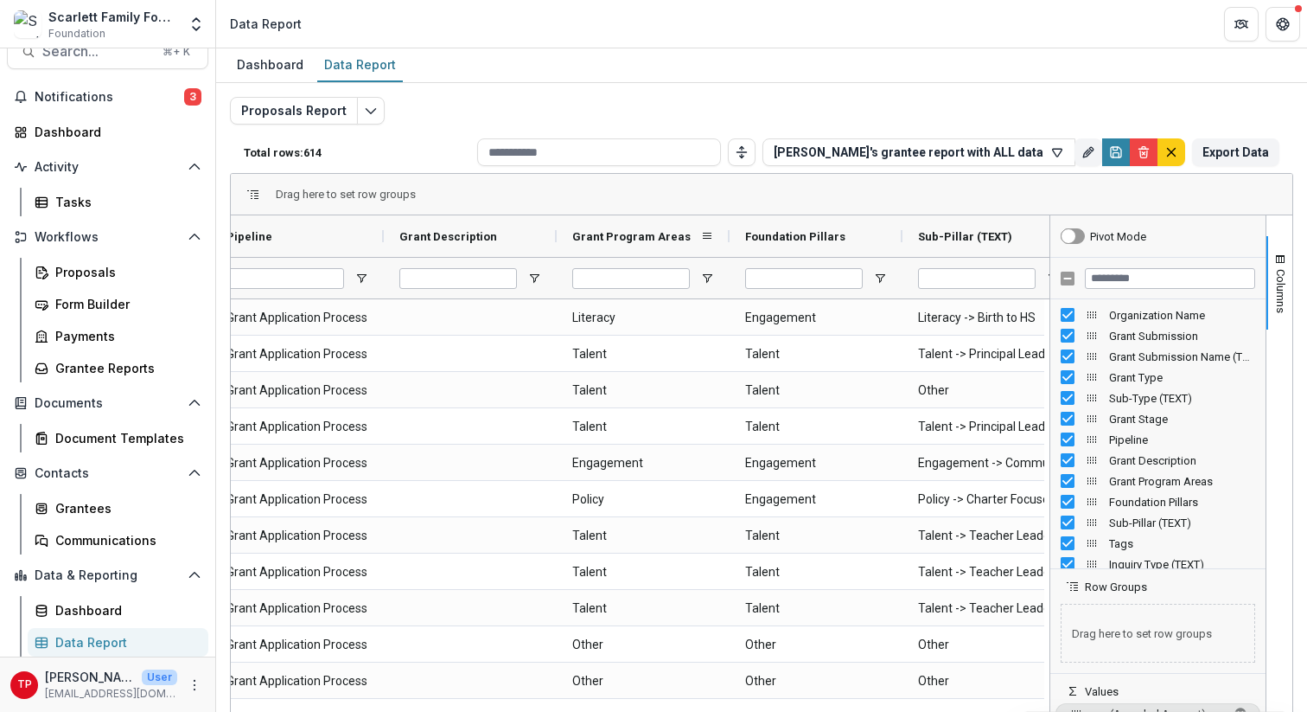
click at [695, 243] on div "Grant Program Areas" at bounding box center [636, 236] width 128 height 33
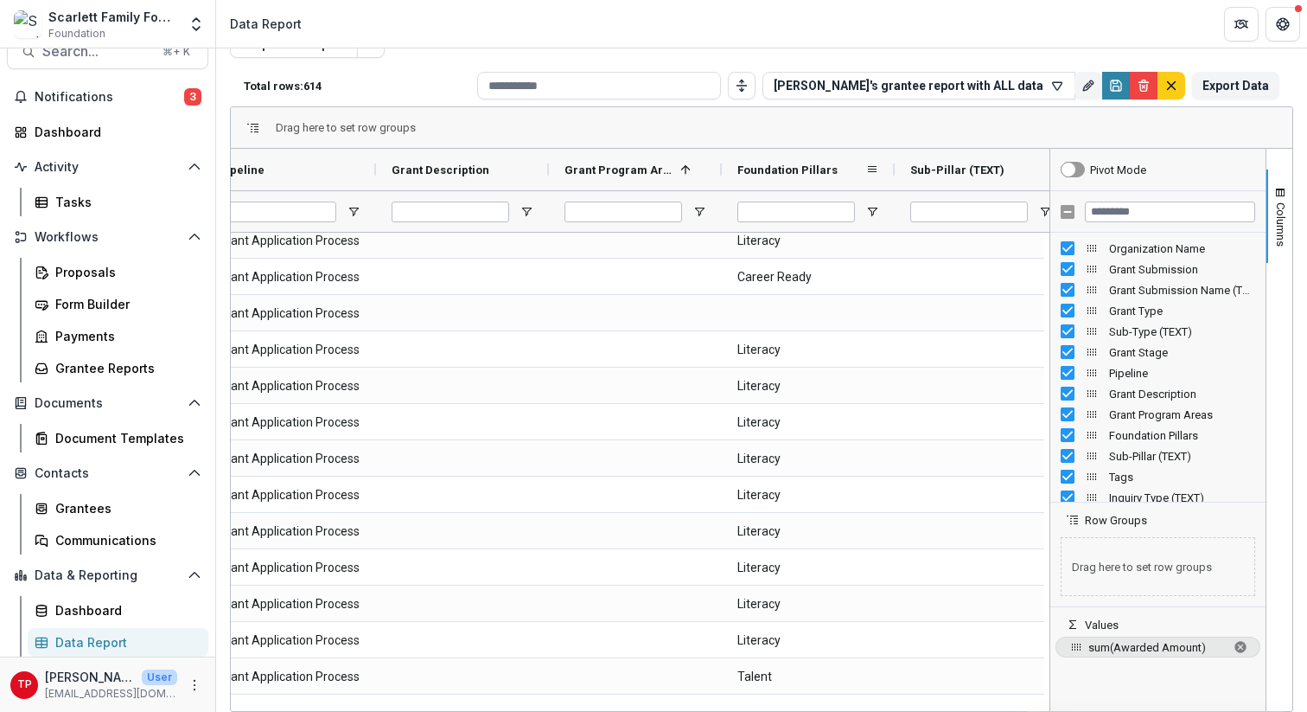
click at [845, 173] on div "Foundation Pillars" at bounding box center [802, 169] width 128 height 33
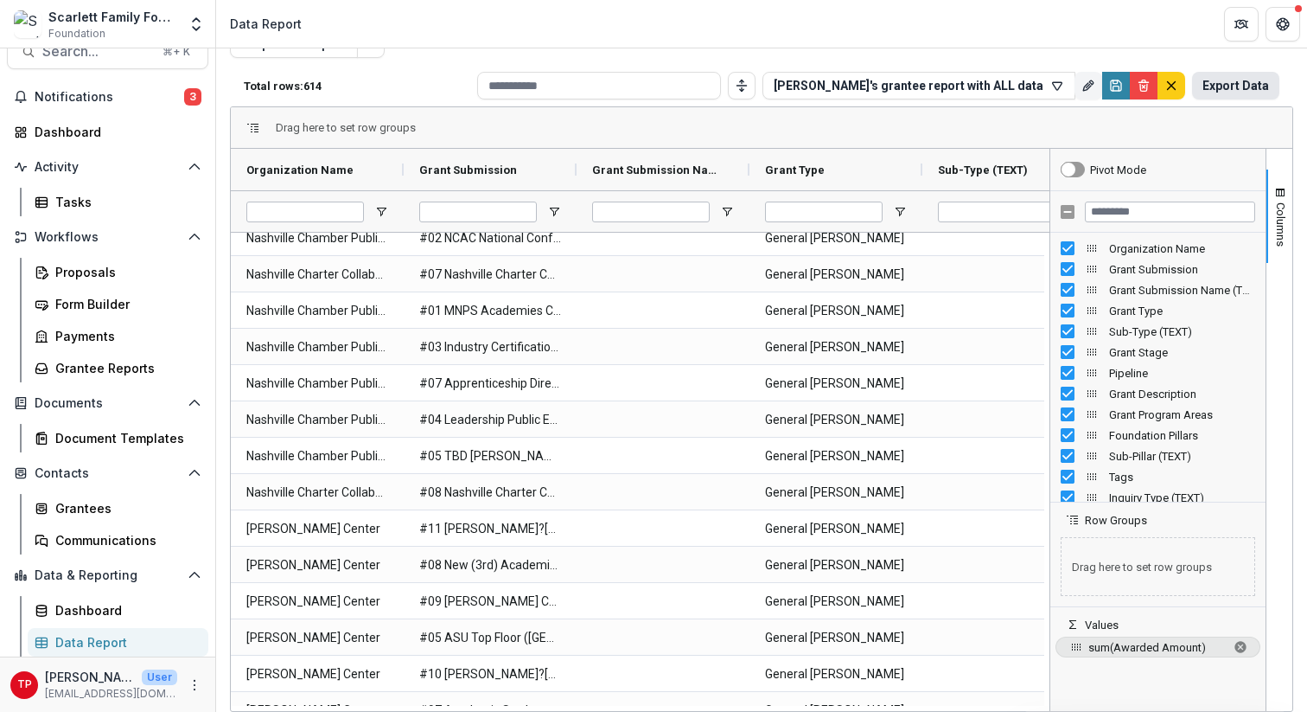
click at [1217, 83] on button "Export Data" at bounding box center [1235, 86] width 87 height 28
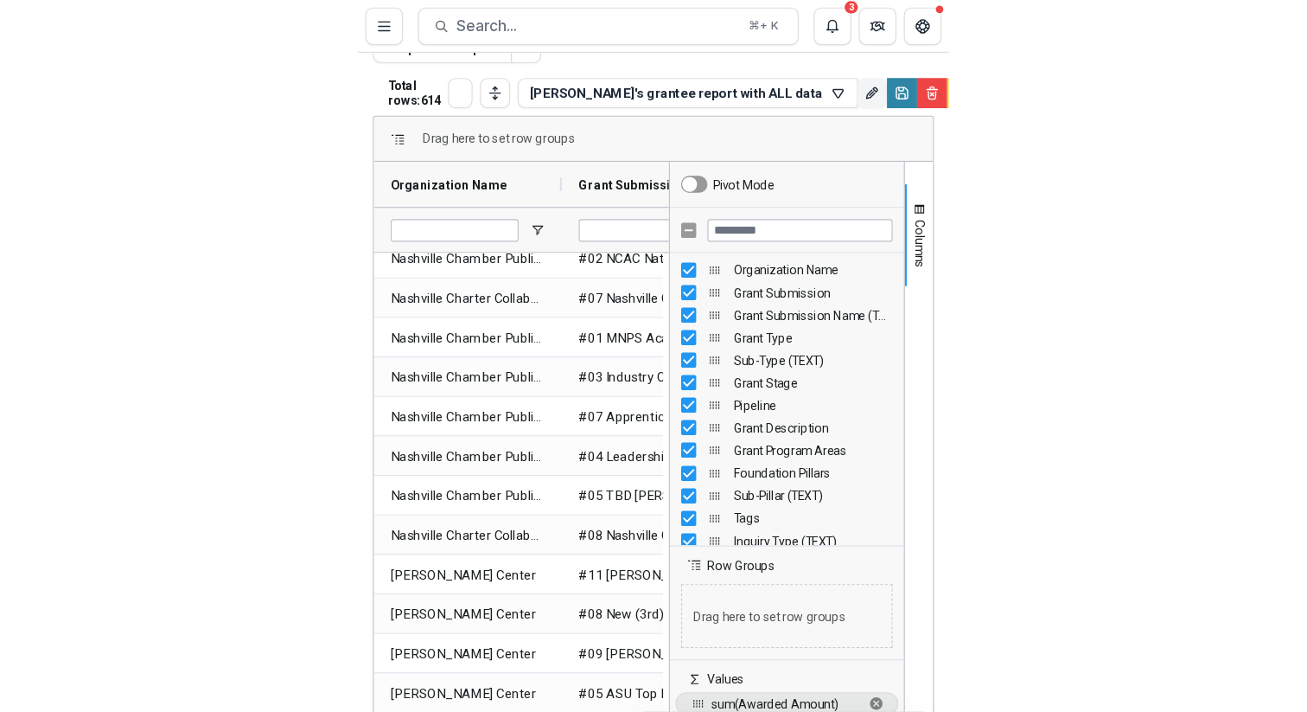
scroll to position [0, 0]
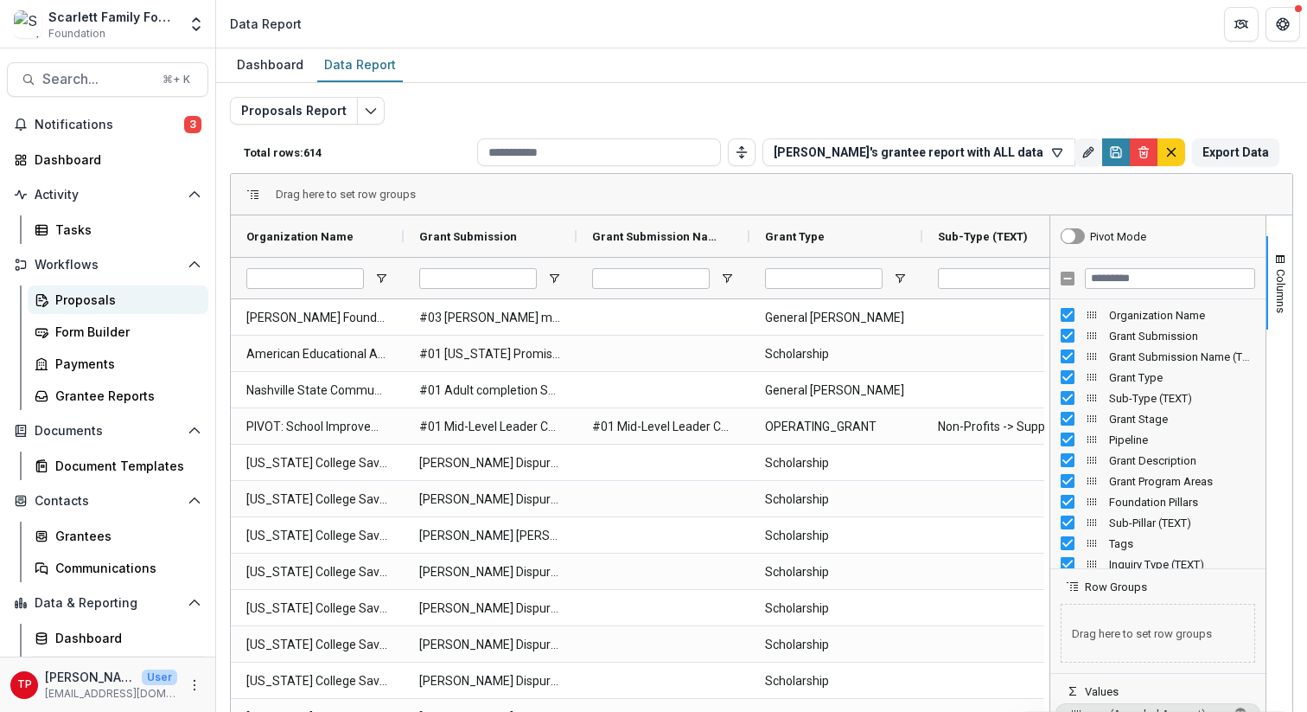
click at [81, 300] on div "Proposals" at bounding box center [124, 300] width 139 height 18
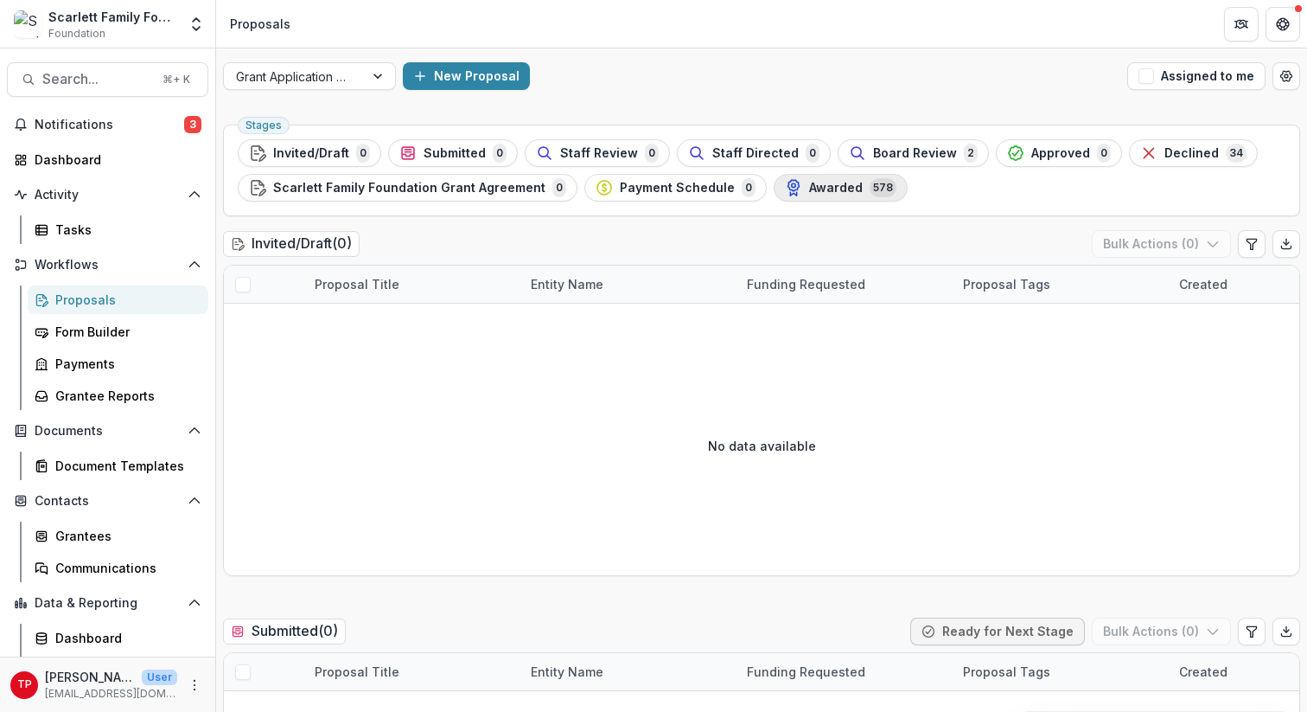
click at [835, 186] on span "Awarded" at bounding box center [836, 188] width 54 height 15
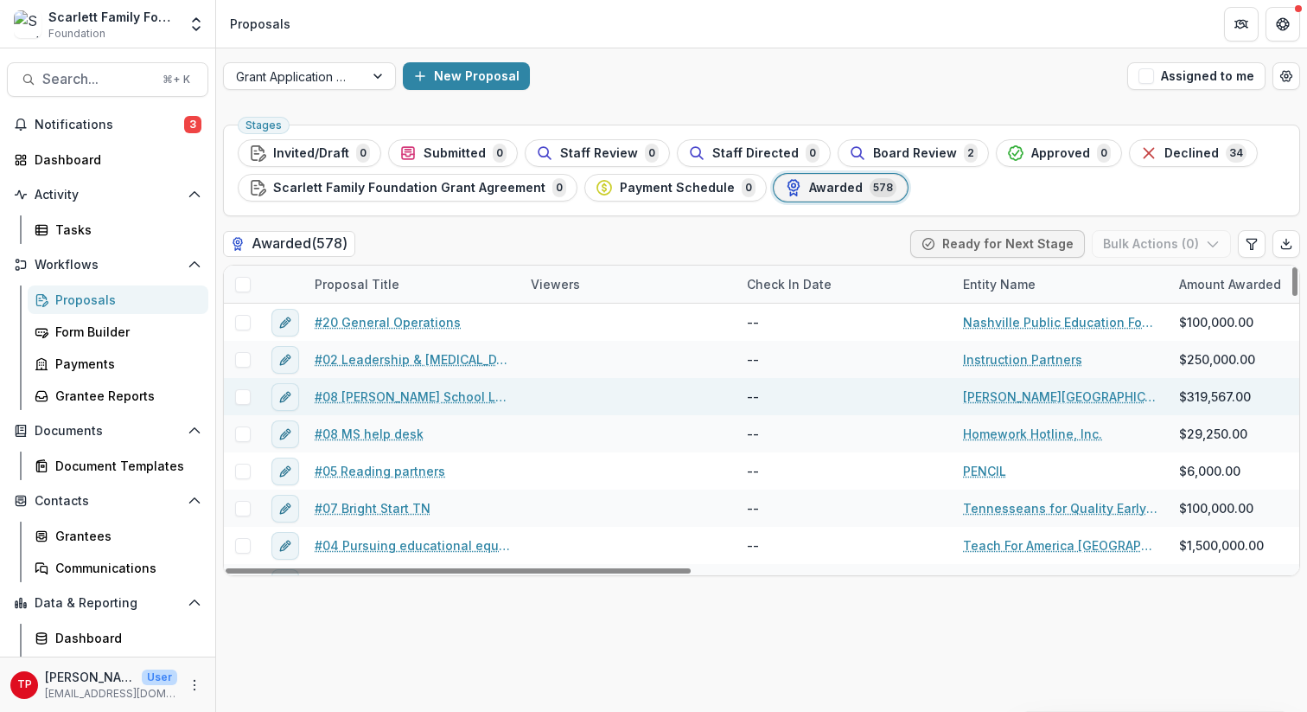
click at [385, 393] on link "#08 [PERSON_NAME] School Leadership Development (2-yr)" at bounding box center [412, 396] width 195 height 18
click at [285, 395] on line "edit" at bounding box center [285, 396] width 3 height 3
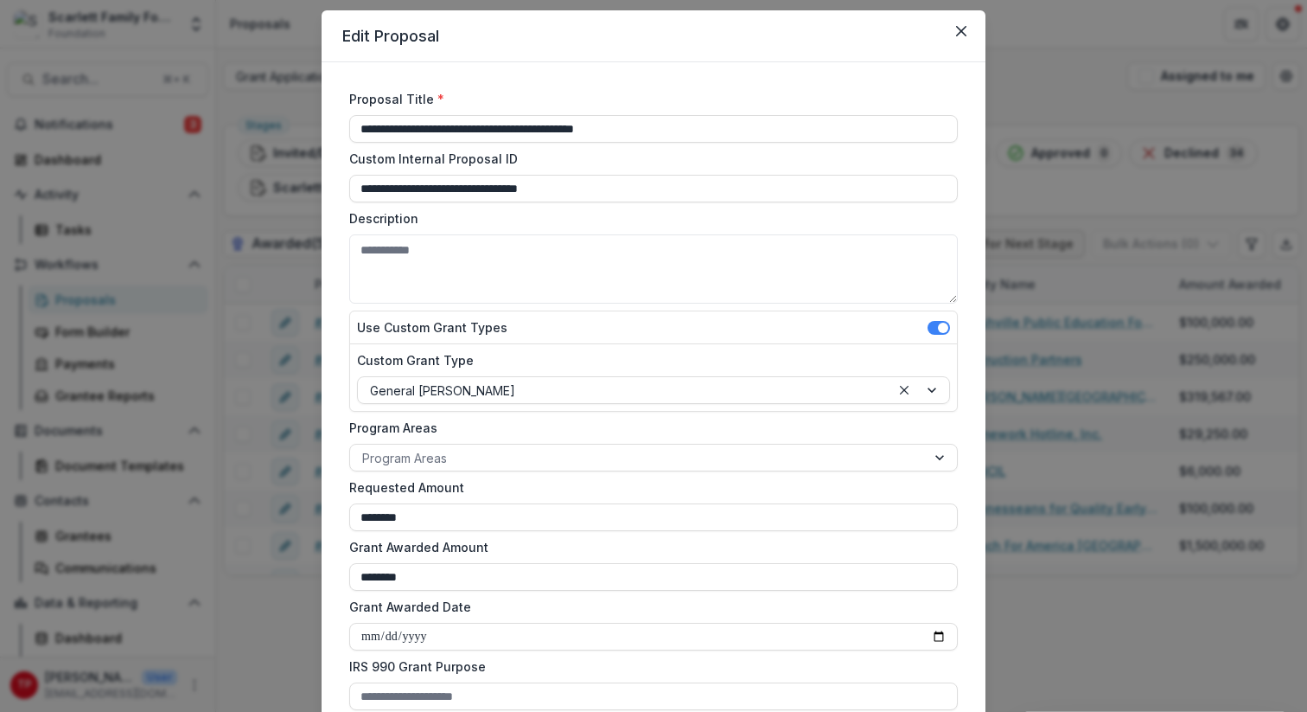
scroll to position [47, 0]
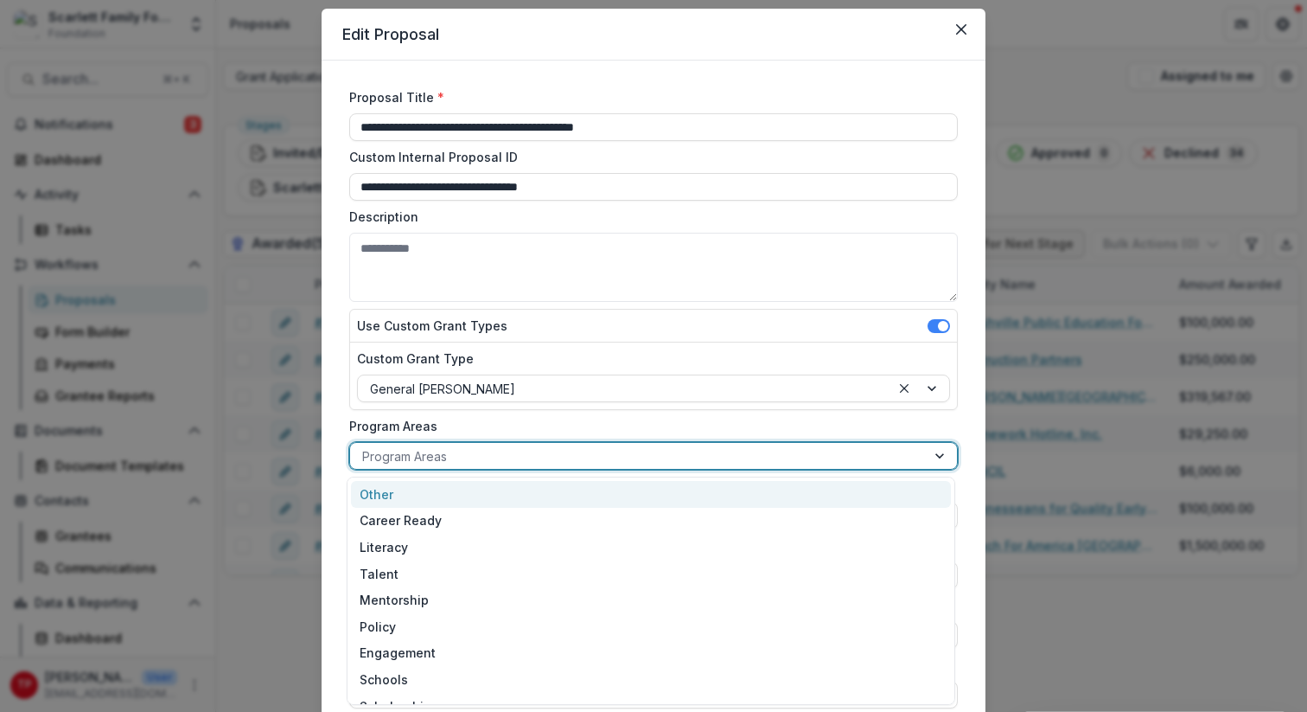
click at [935, 452] on div at bounding box center [941, 456] width 31 height 26
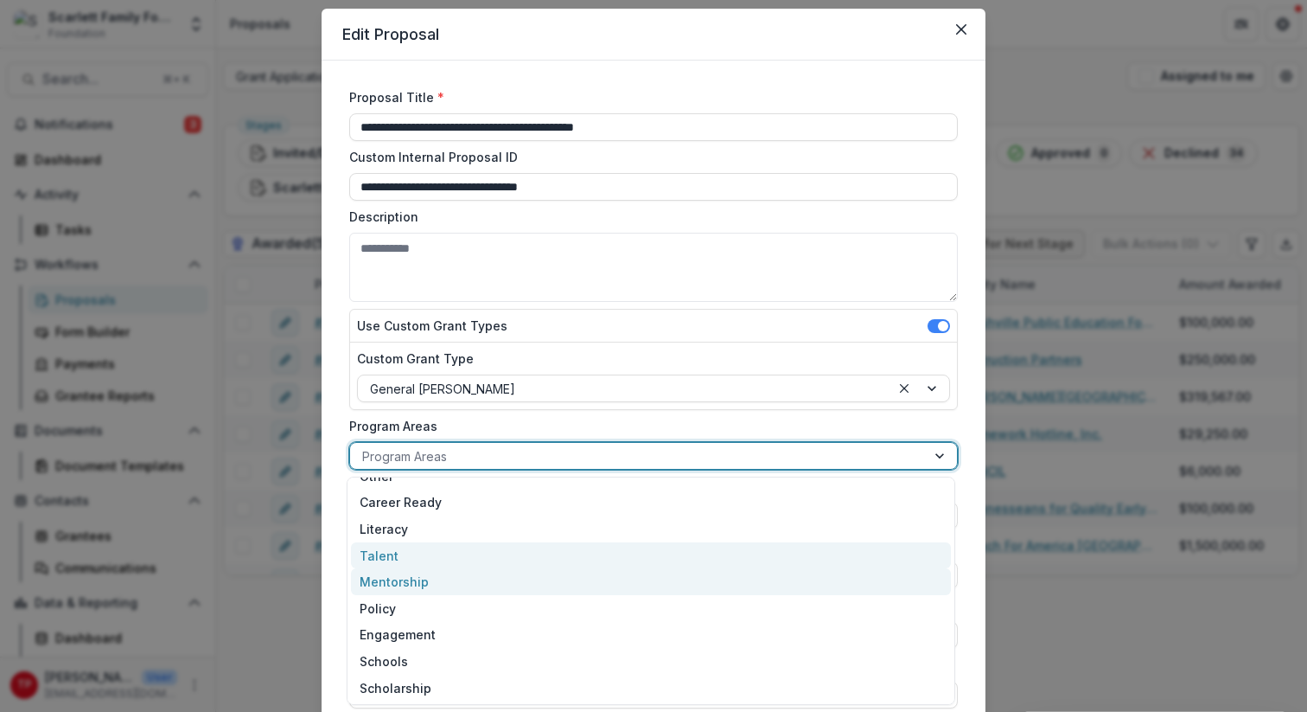
scroll to position [0, 0]
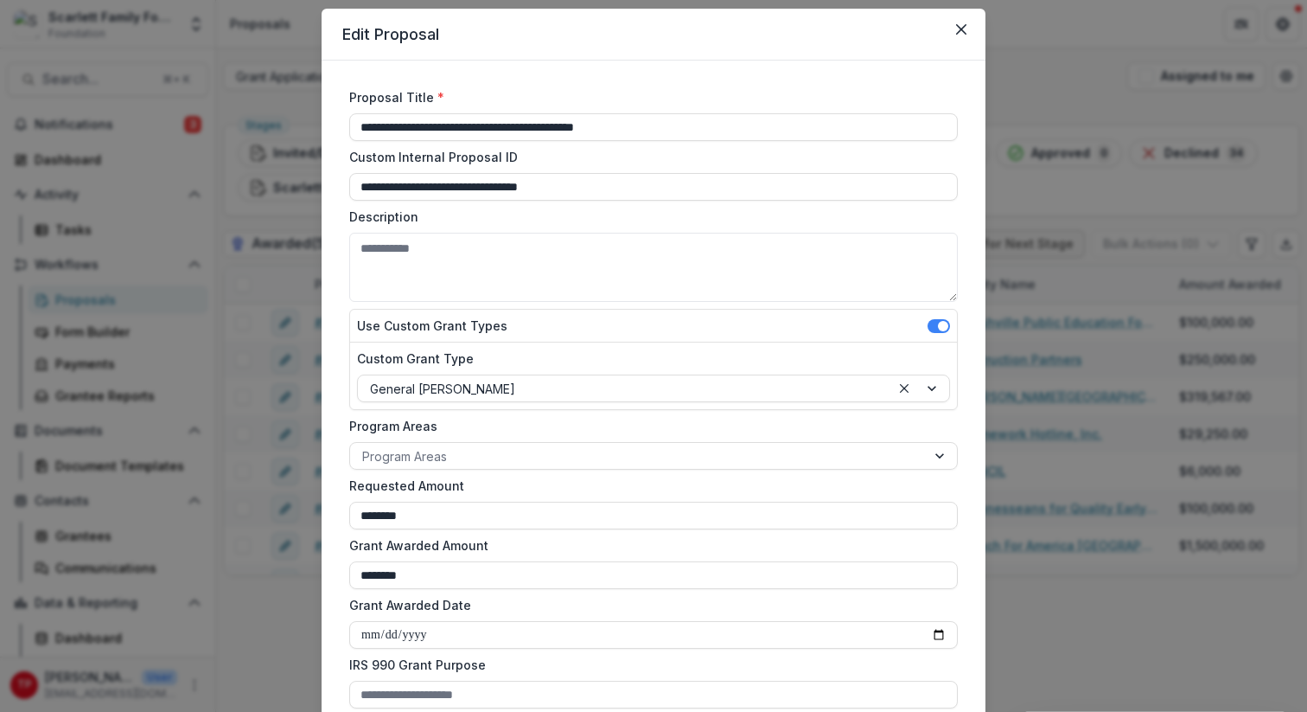
click at [935, 425] on label "Program Areas" at bounding box center [648, 426] width 598 height 18
click at [366, 447] on input "Program Areas" at bounding box center [363, 456] width 3 height 18
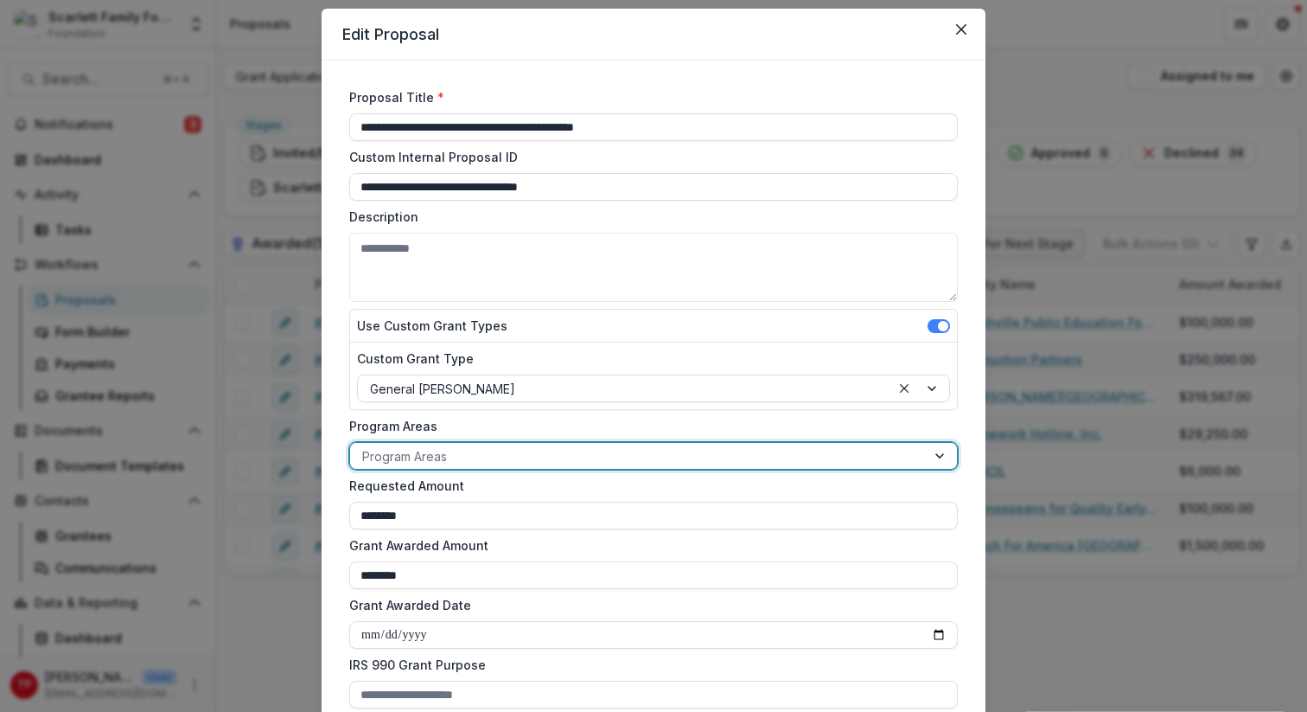
click at [938, 455] on div at bounding box center [941, 456] width 31 height 26
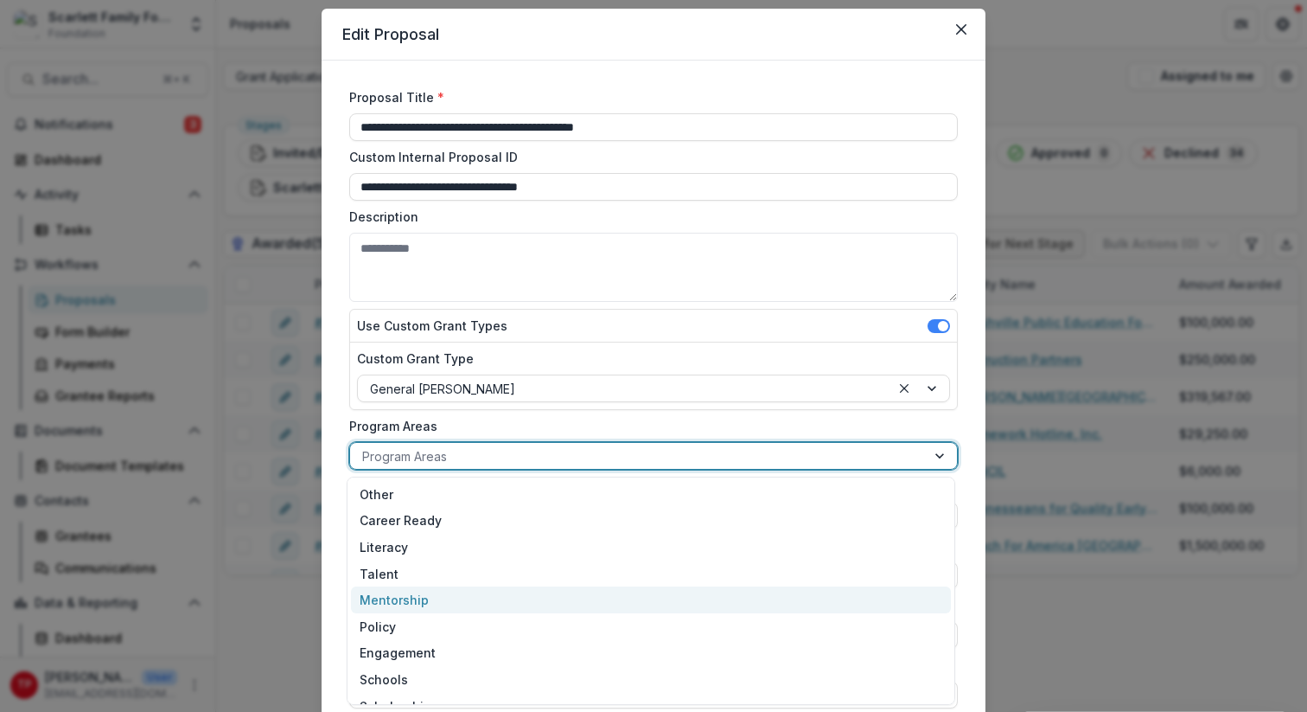
scroll to position [18, 0]
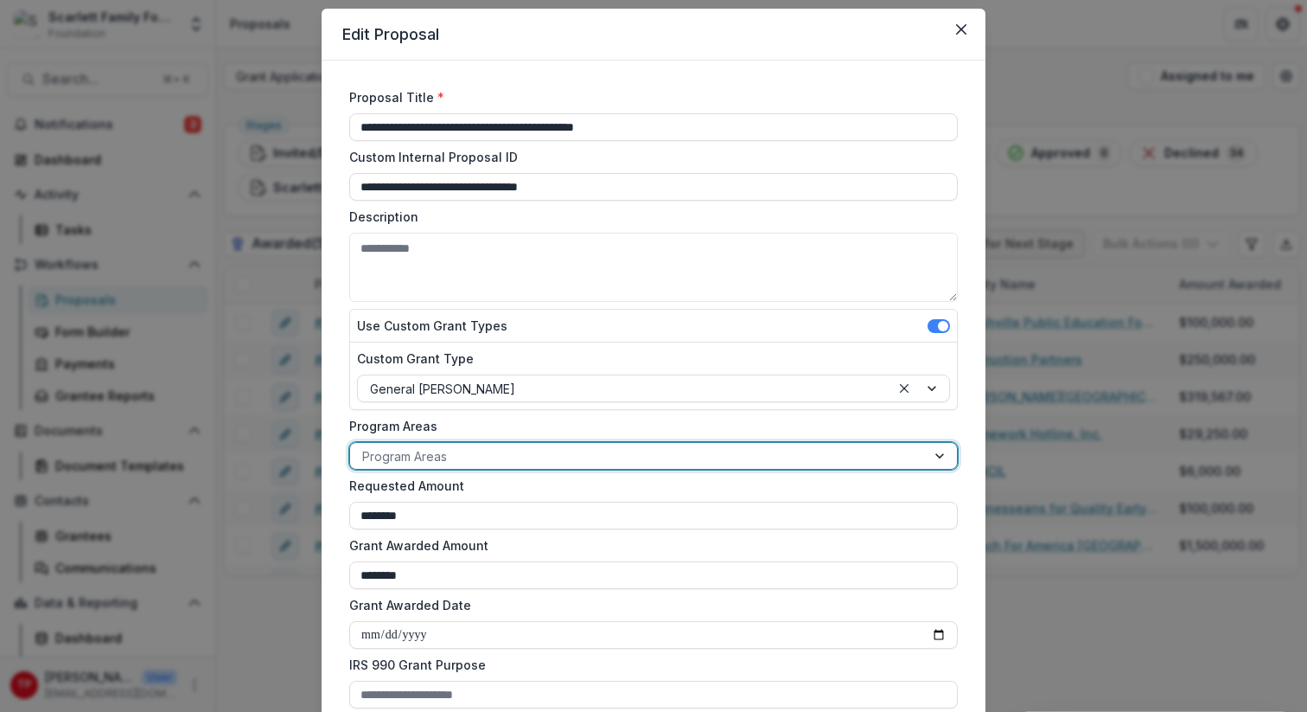
click at [940, 457] on div at bounding box center [941, 456] width 31 height 26
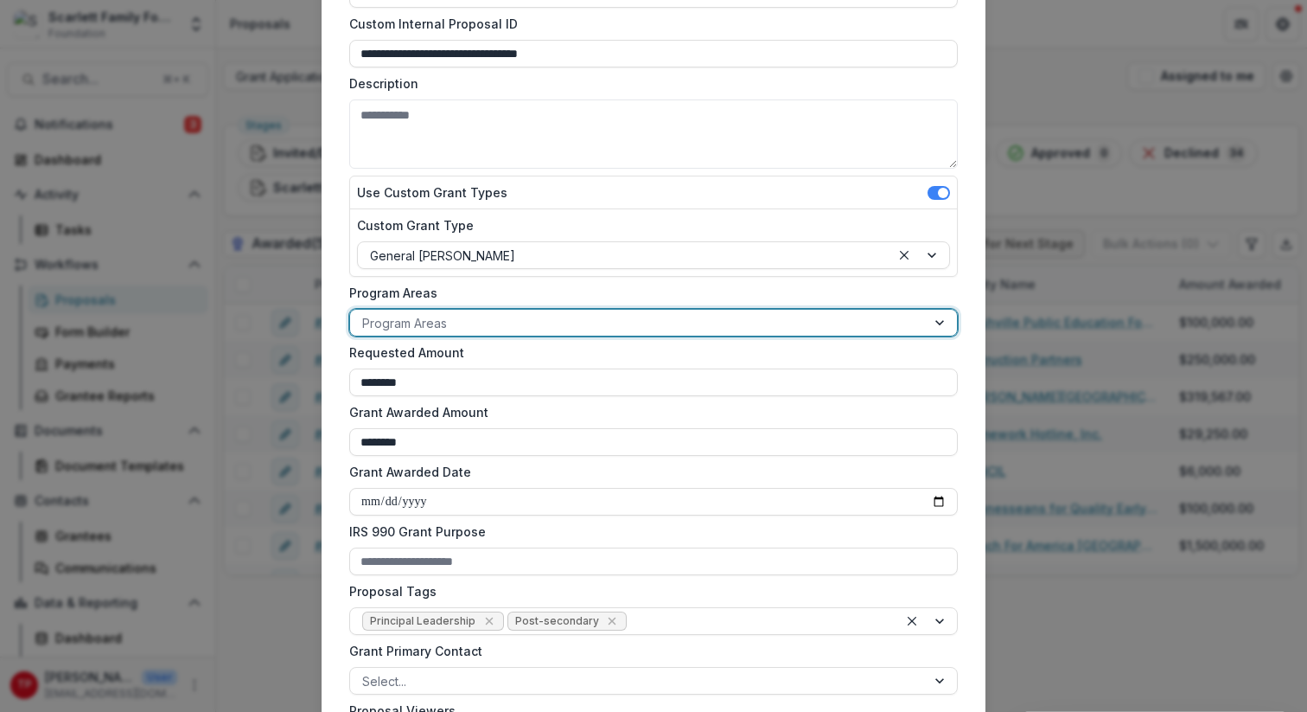
scroll to position [149, 0]
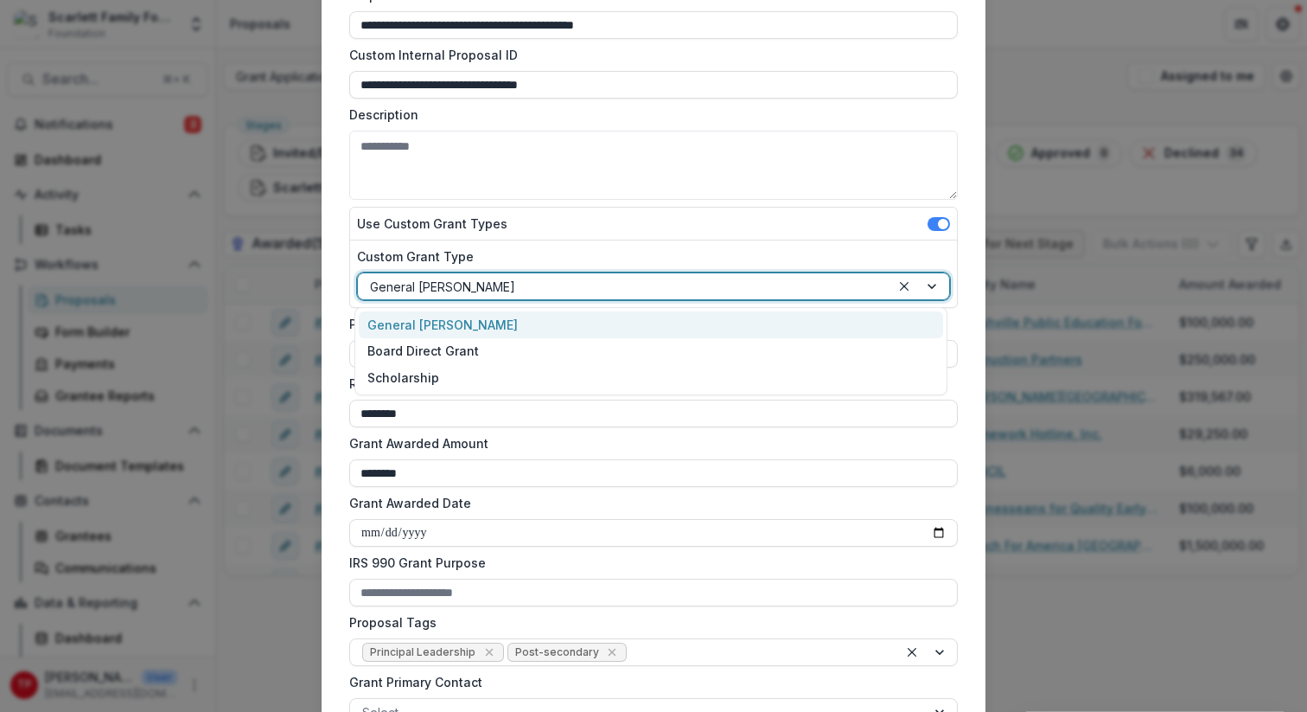
click at [931, 284] on div at bounding box center [920, 286] width 59 height 26
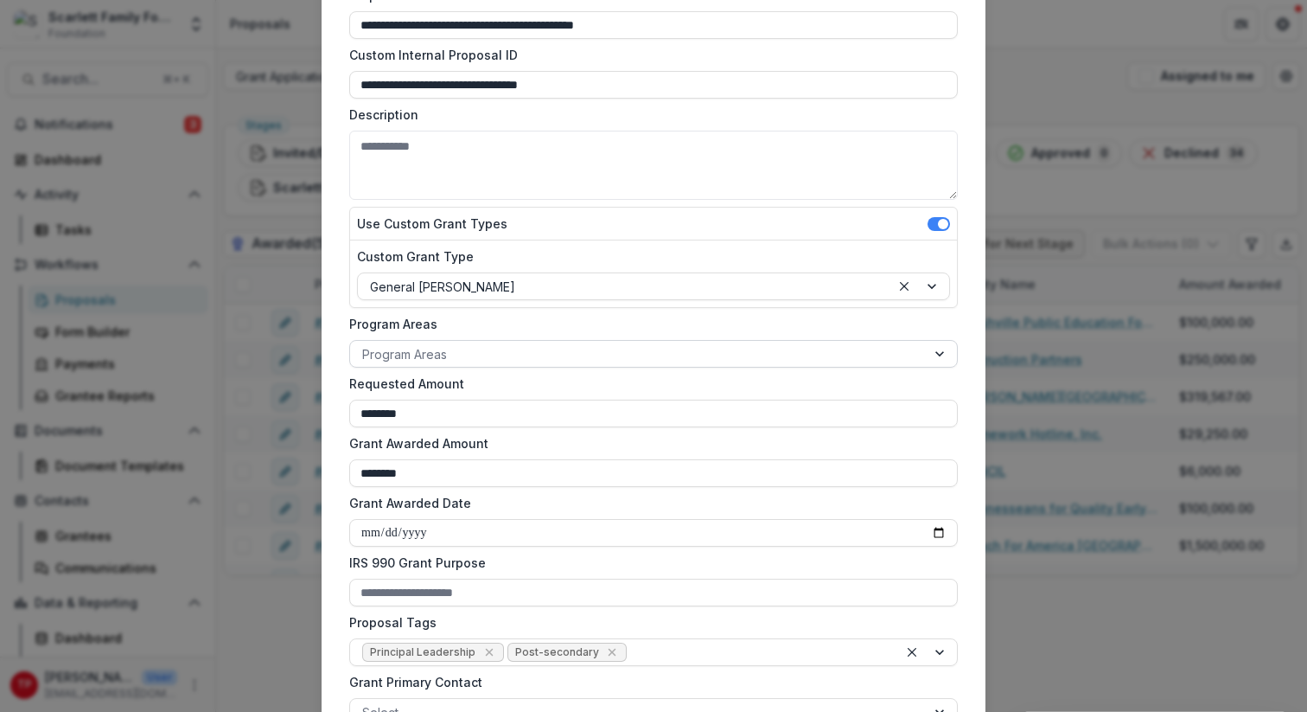
scroll to position [158, 0]
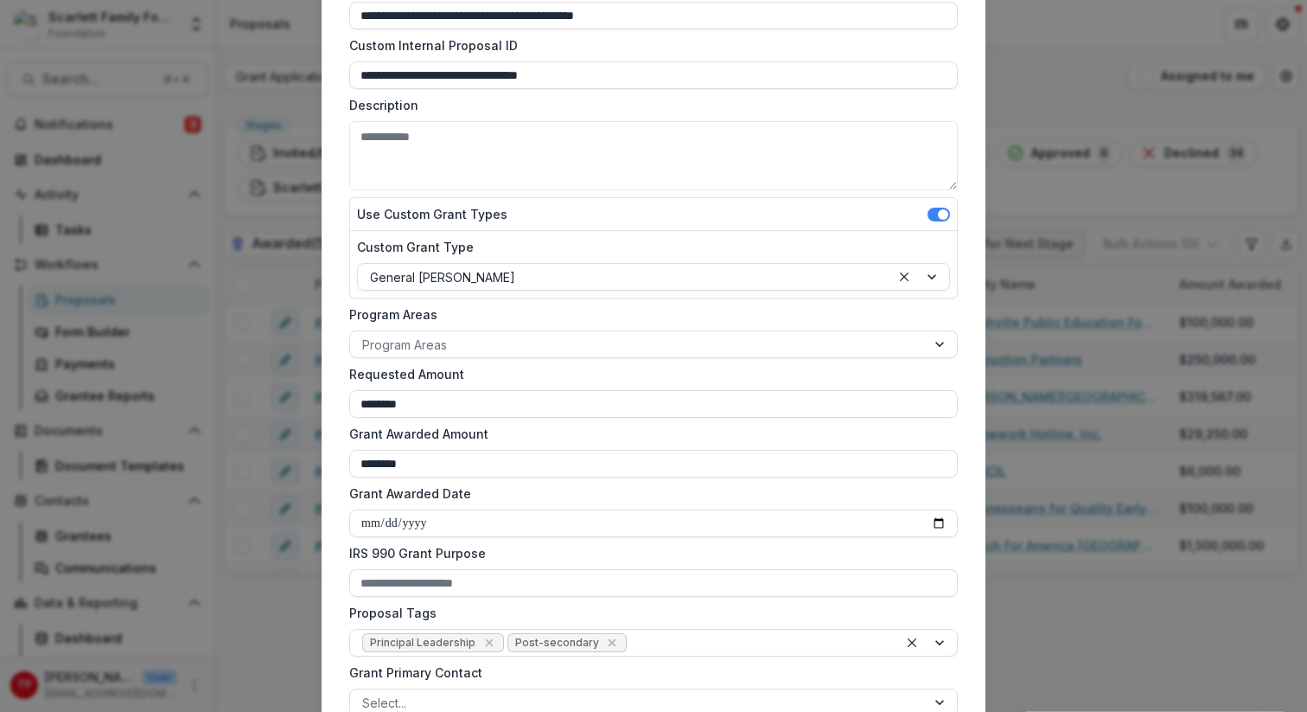
click at [938, 218] on span at bounding box center [943, 214] width 10 height 10
click at [937, 218] on span at bounding box center [939, 215] width 22 height 14
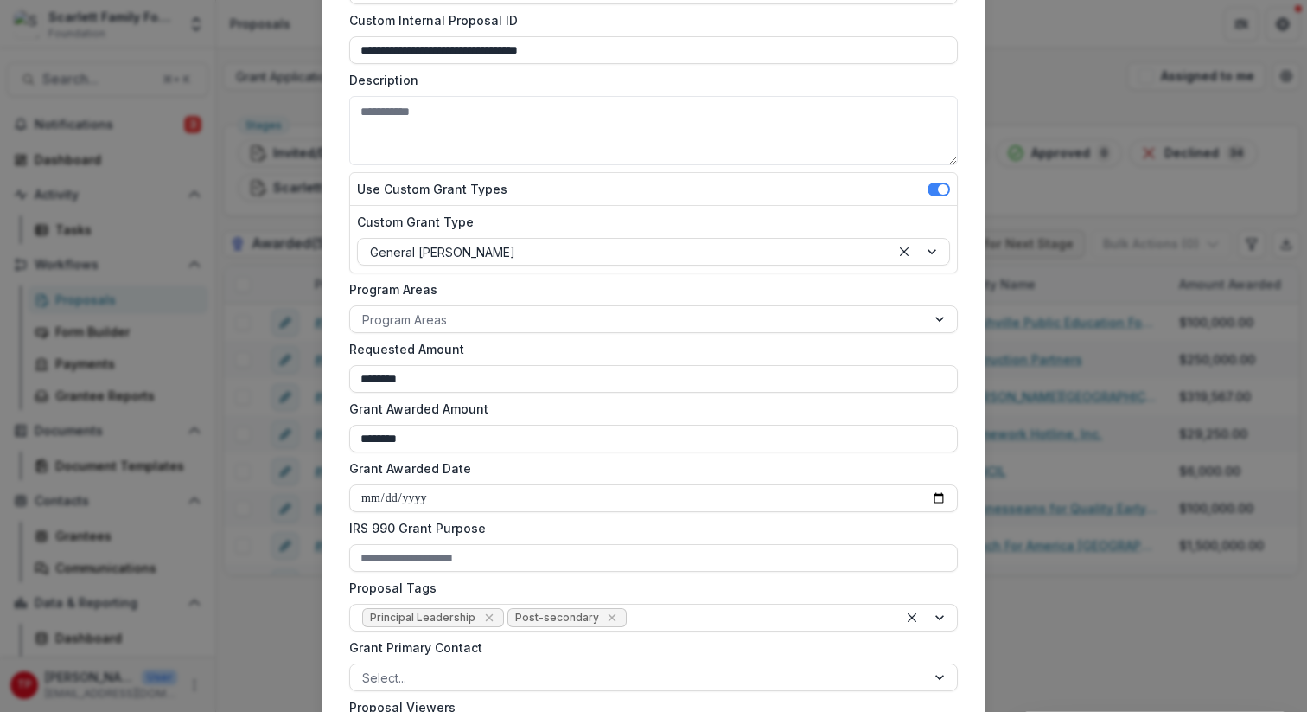
scroll to position [179, 0]
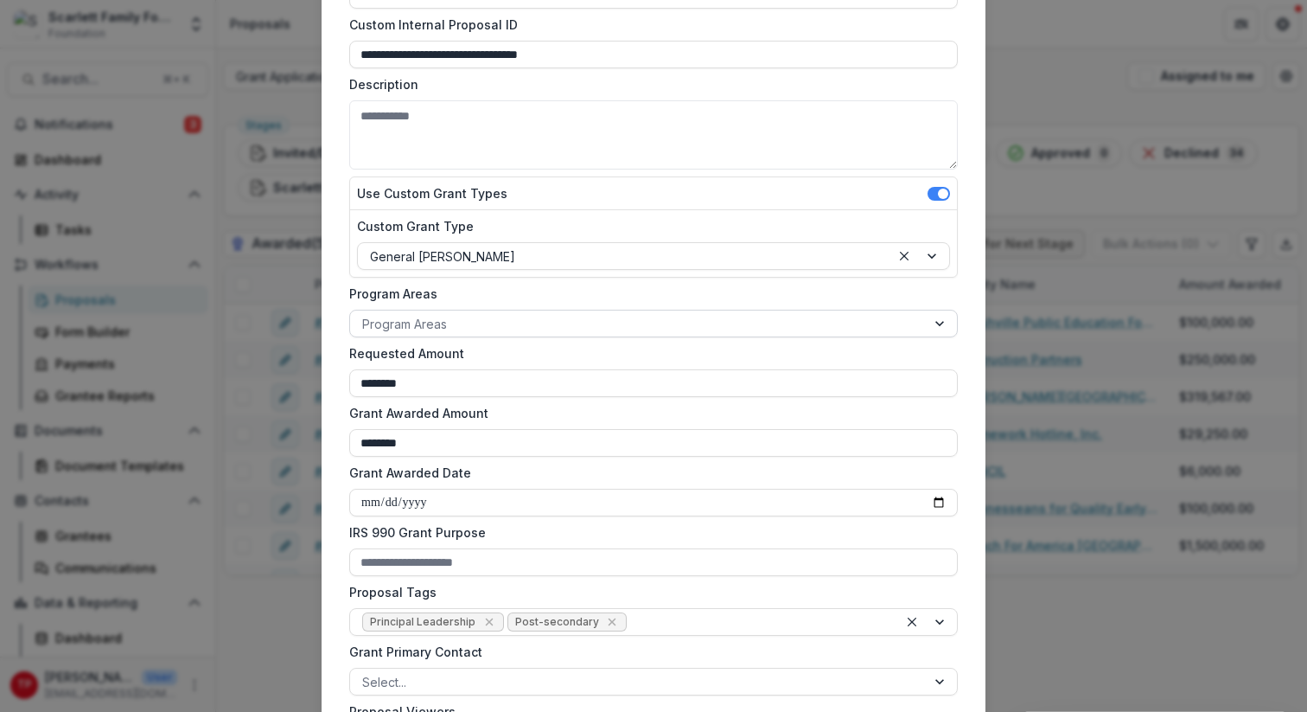
click at [935, 323] on div at bounding box center [941, 323] width 31 height 26
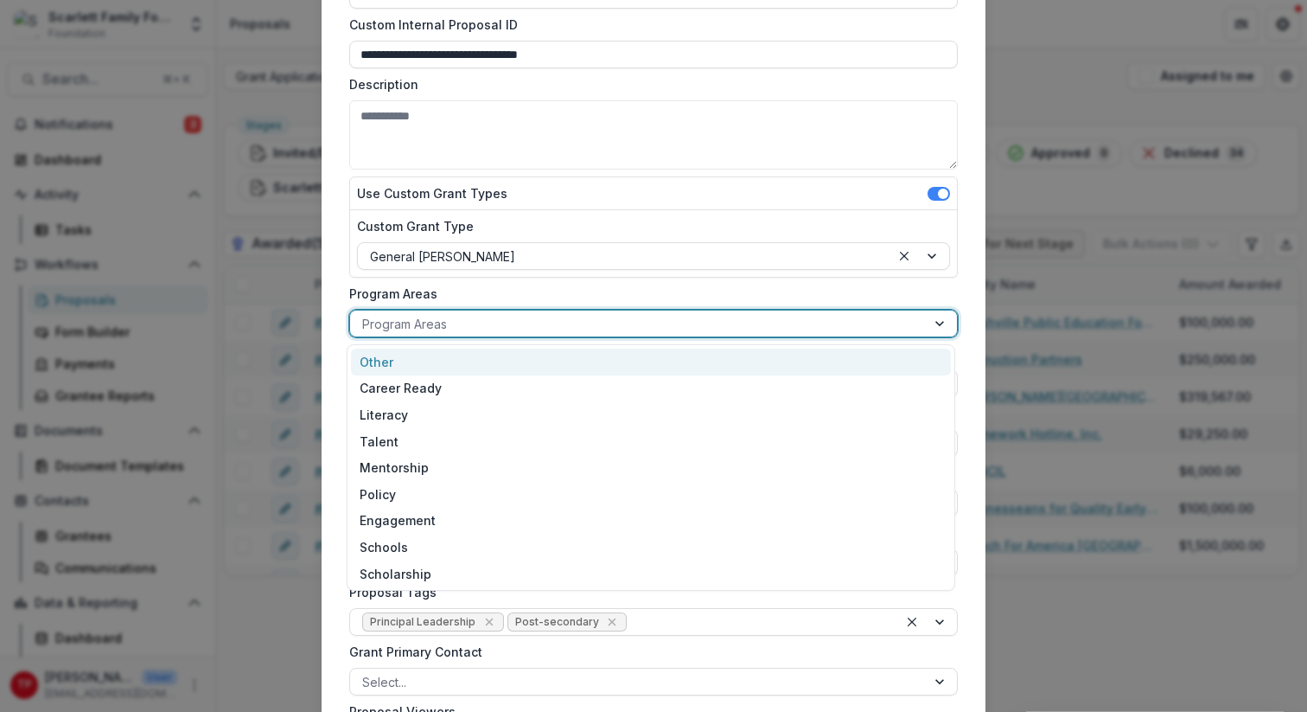
click at [935, 323] on div at bounding box center [941, 323] width 31 height 26
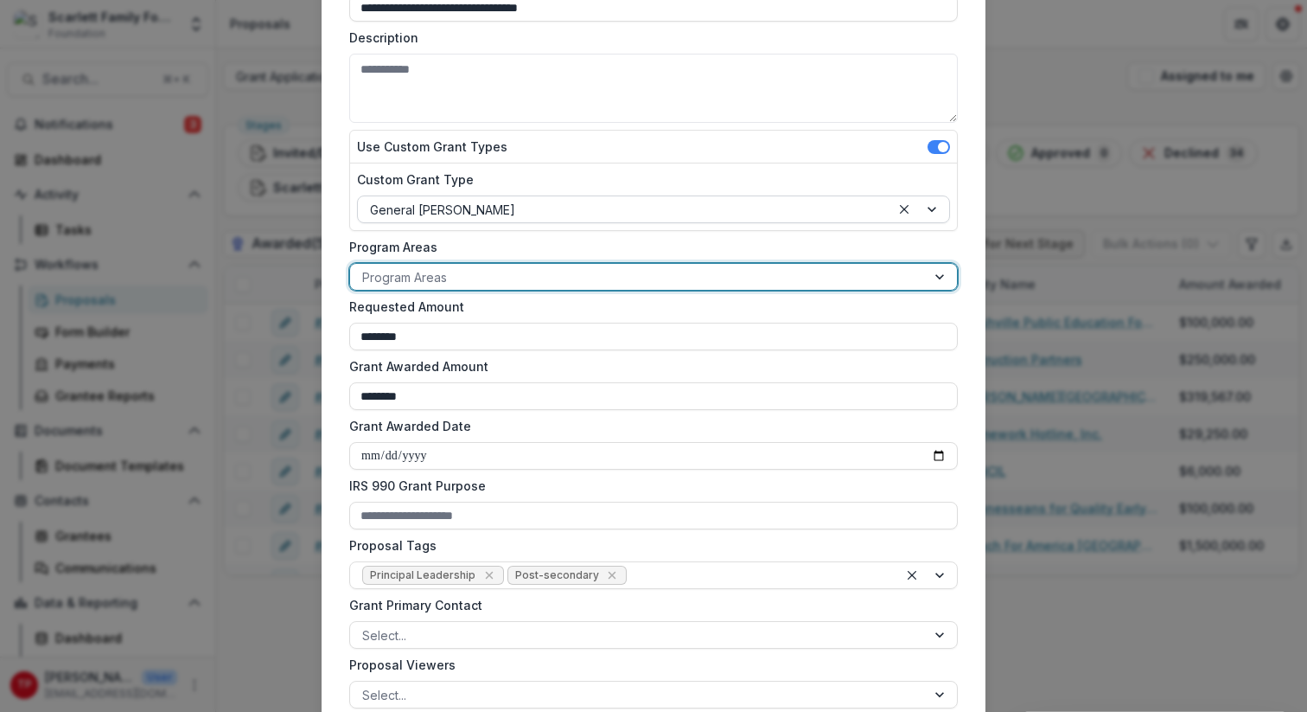
scroll to position [0, 0]
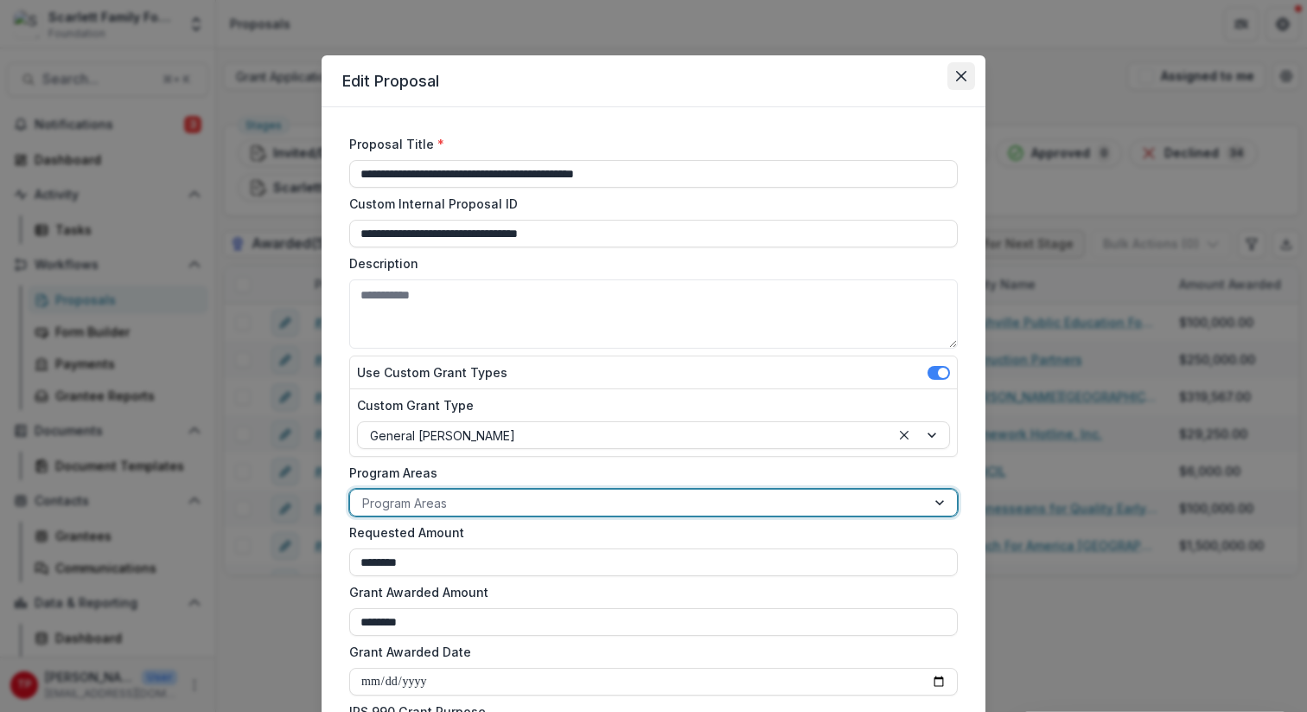
click at [962, 71] on icon "Close" at bounding box center [961, 76] width 10 height 10
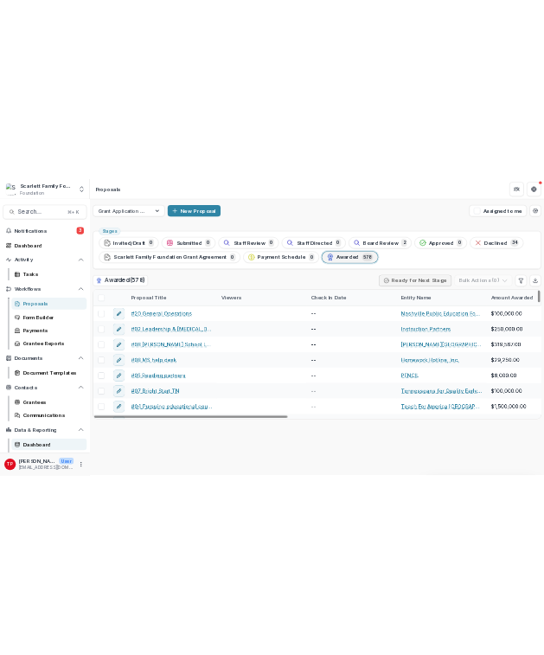
scroll to position [28, 0]
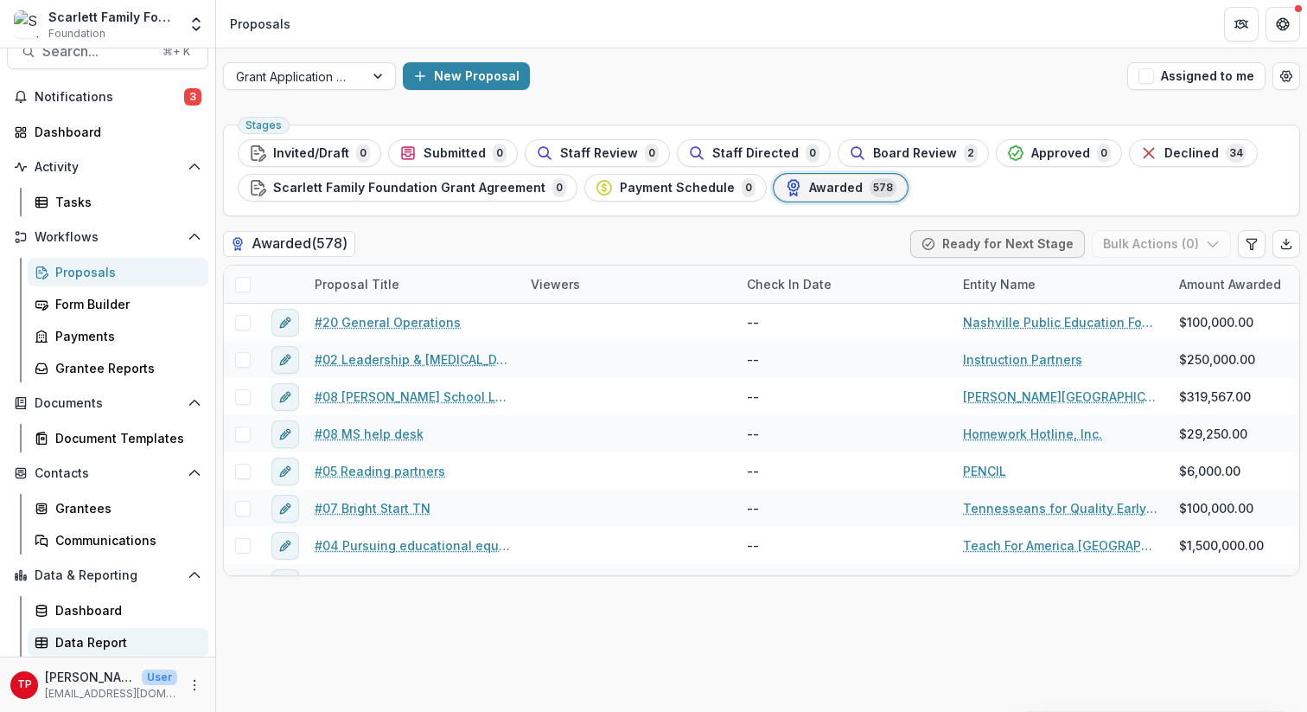
click at [87, 643] on div "Data Report" at bounding box center [124, 642] width 139 height 18
